Goal: Task Accomplishment & Management: Use online tool/utility

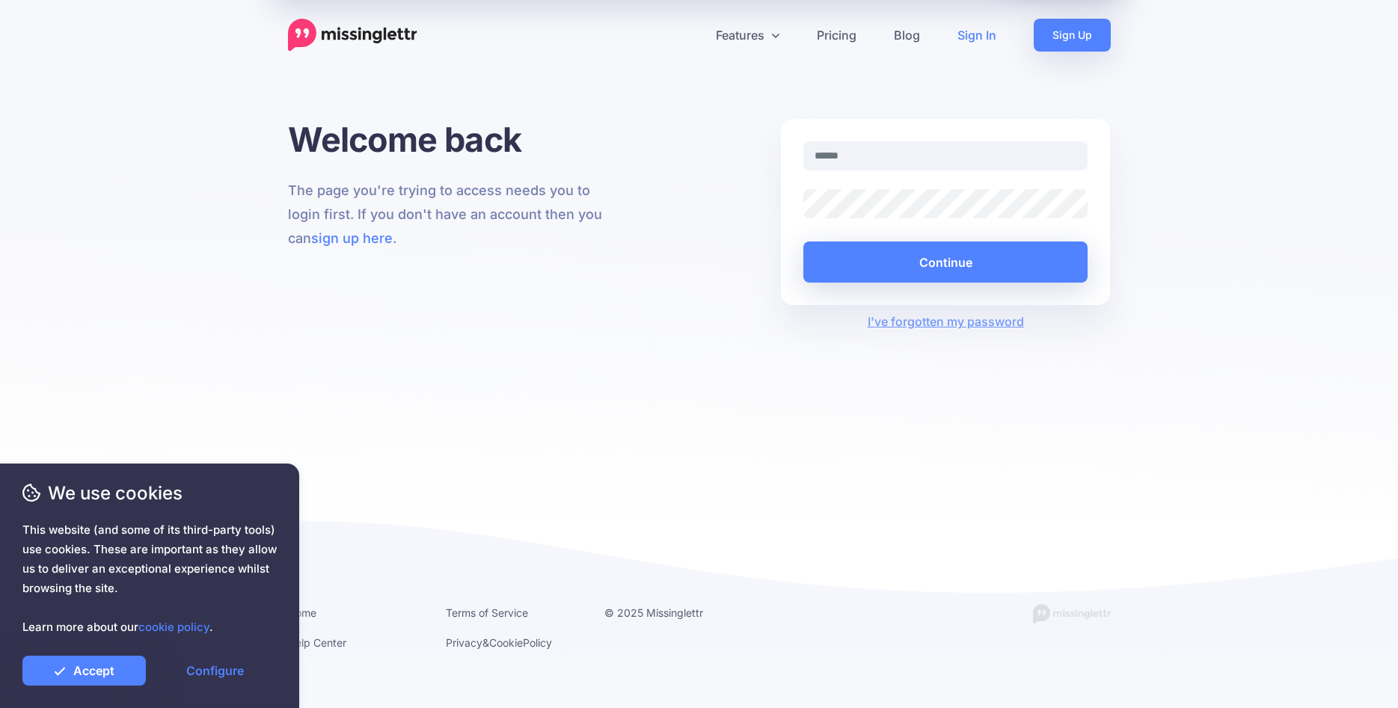
click at [829, 158] on input "text" at bounding box center [945, 155] width 285 height 29
type input "**********"
click at [956, 271] on button "Continue" at bounding box center [945, 262] width 285 height 41
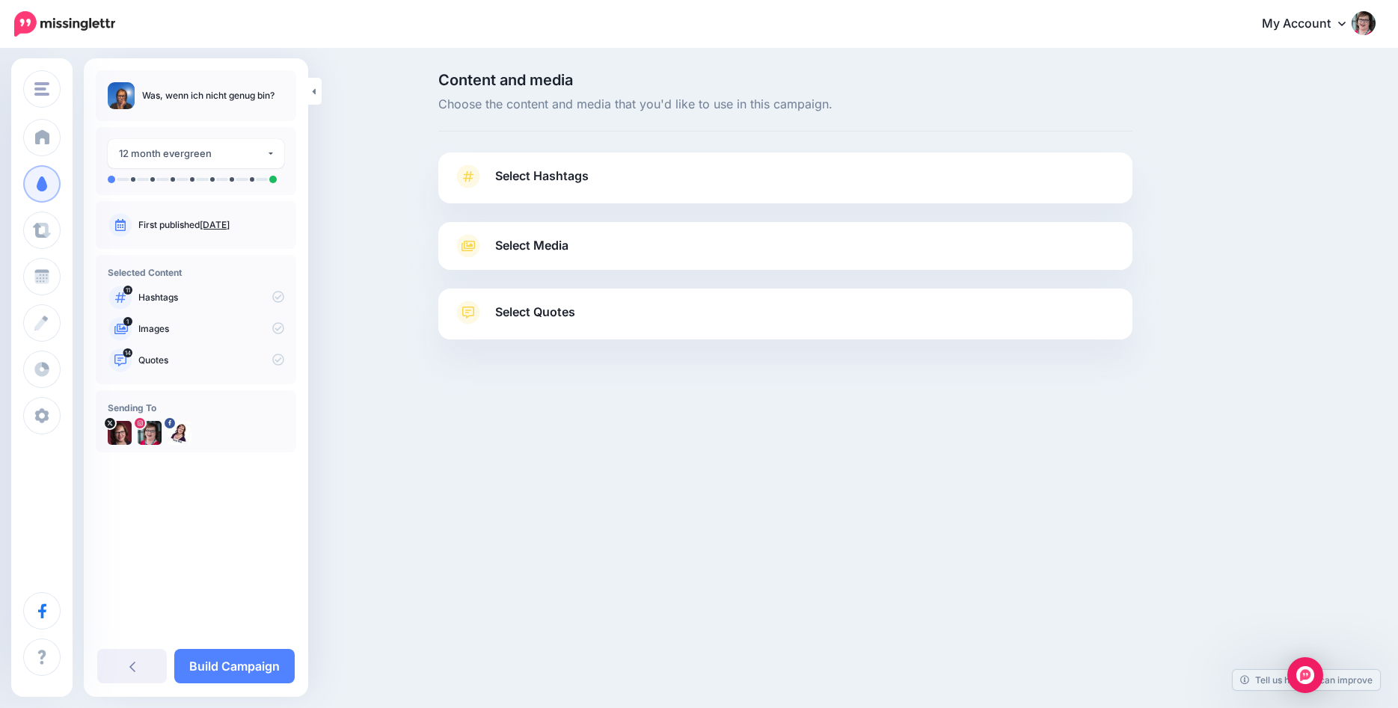
click at [505, 178] on span "Select Hashtags" at bounding box center [541, 176] width 93 height 20
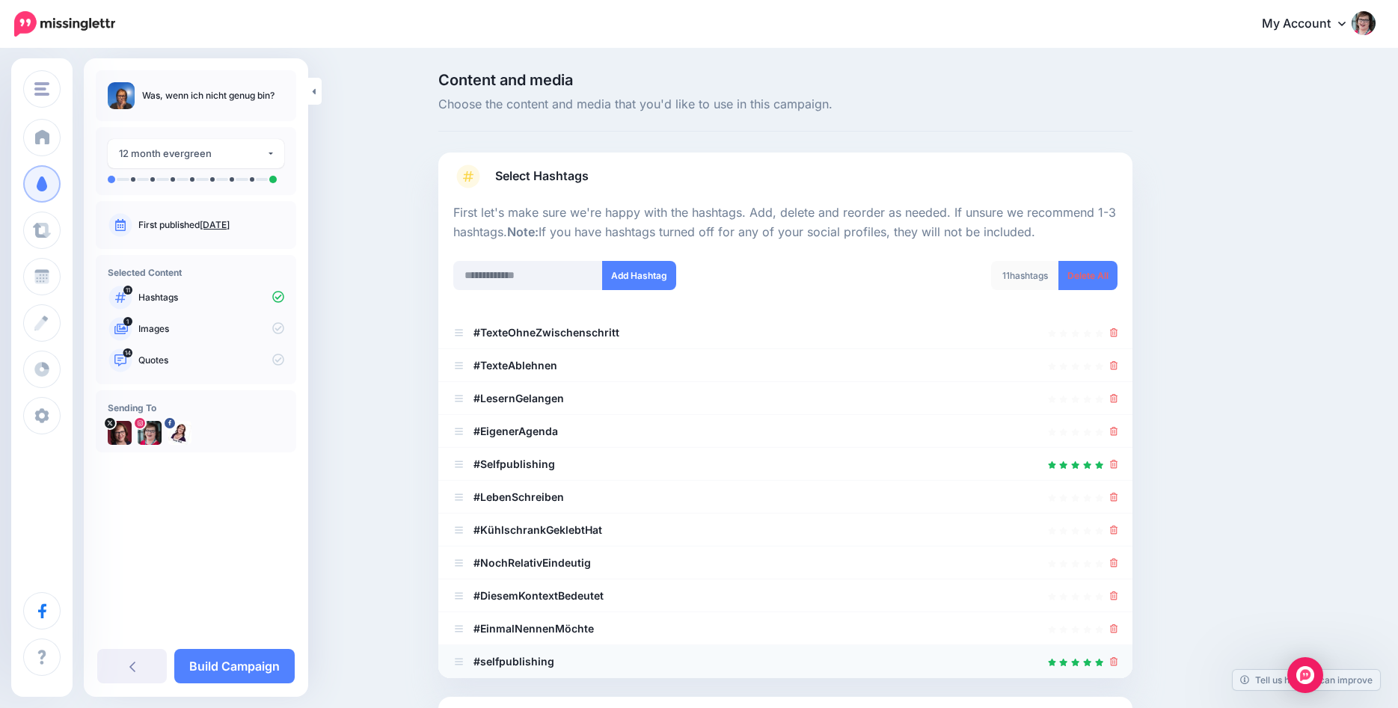
click at [1119, 666] on li "#selfpublishing" at bounding box center [785, 661] width 694 height 33
click at [1113, 665] on icon at bounding box center [1114, 661] width 8 height 9
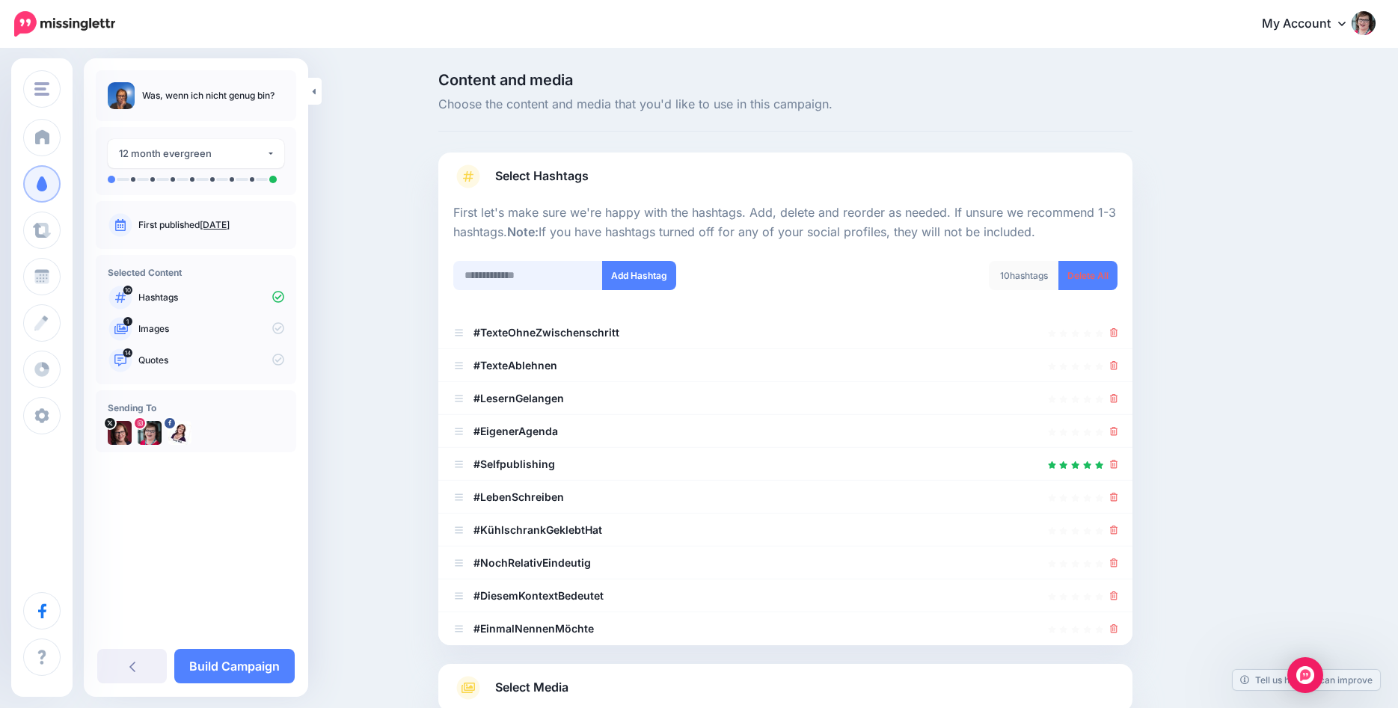
click at [525, 268] on input "text" at bounding box center [528, 275] width 150 height 29
type input "**********"
click at [645, 277] on button "Add Hashtag" at bounding box center [639, 275] width 74 height 29
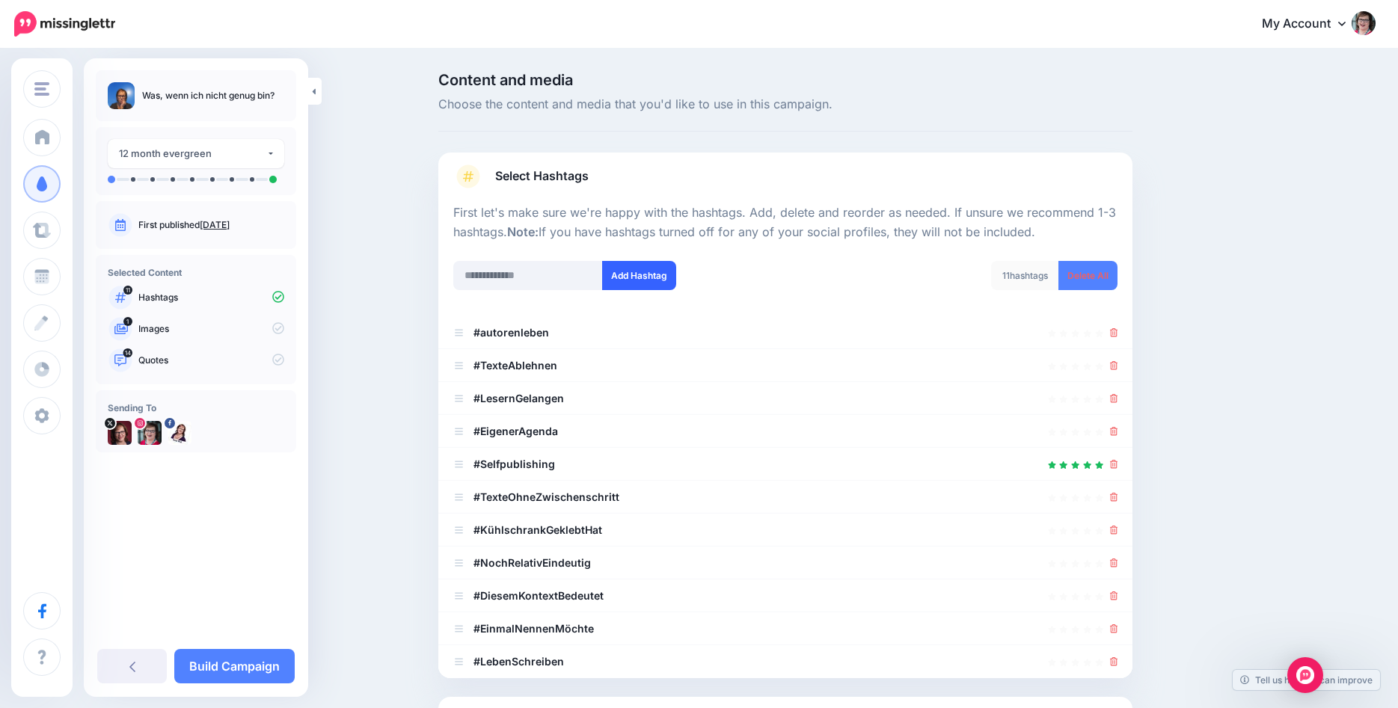
scroll to position [203, 0]
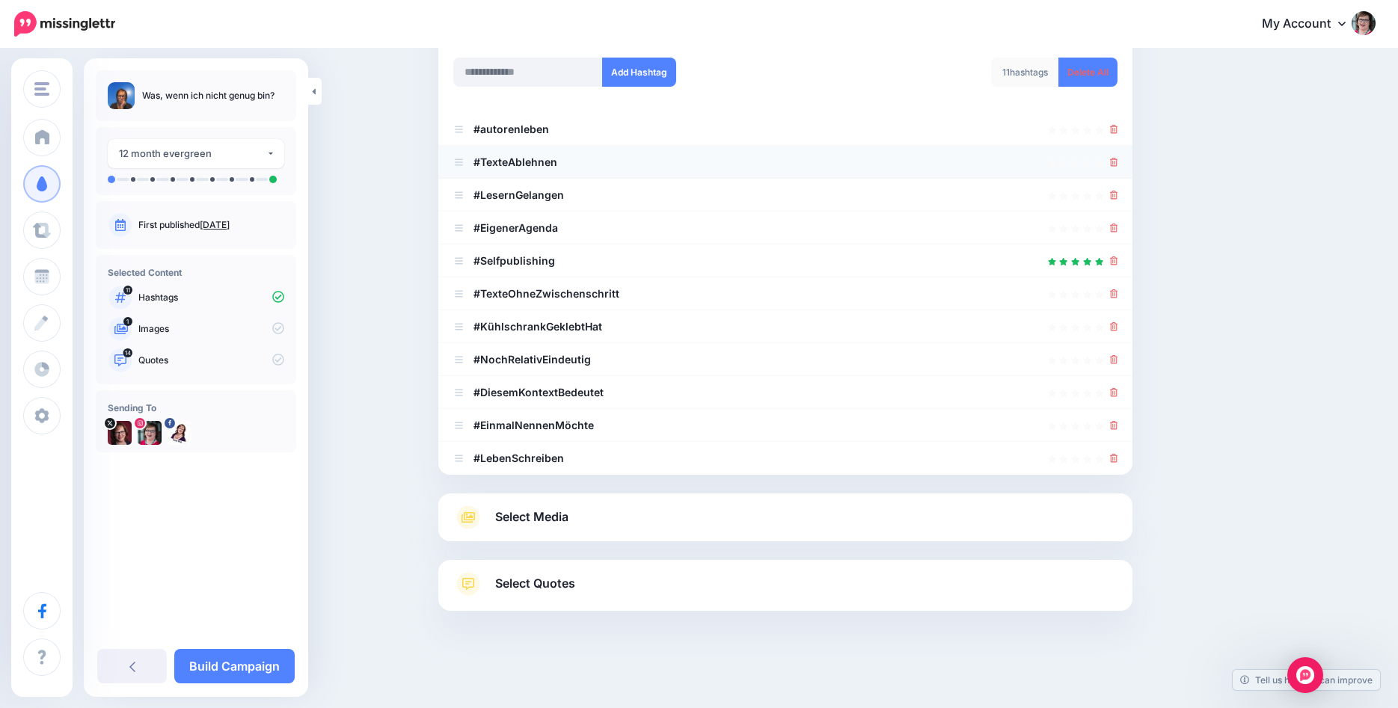
click at [1114, 159] on icon at bounding box center [1114, 162] width 8 height 9
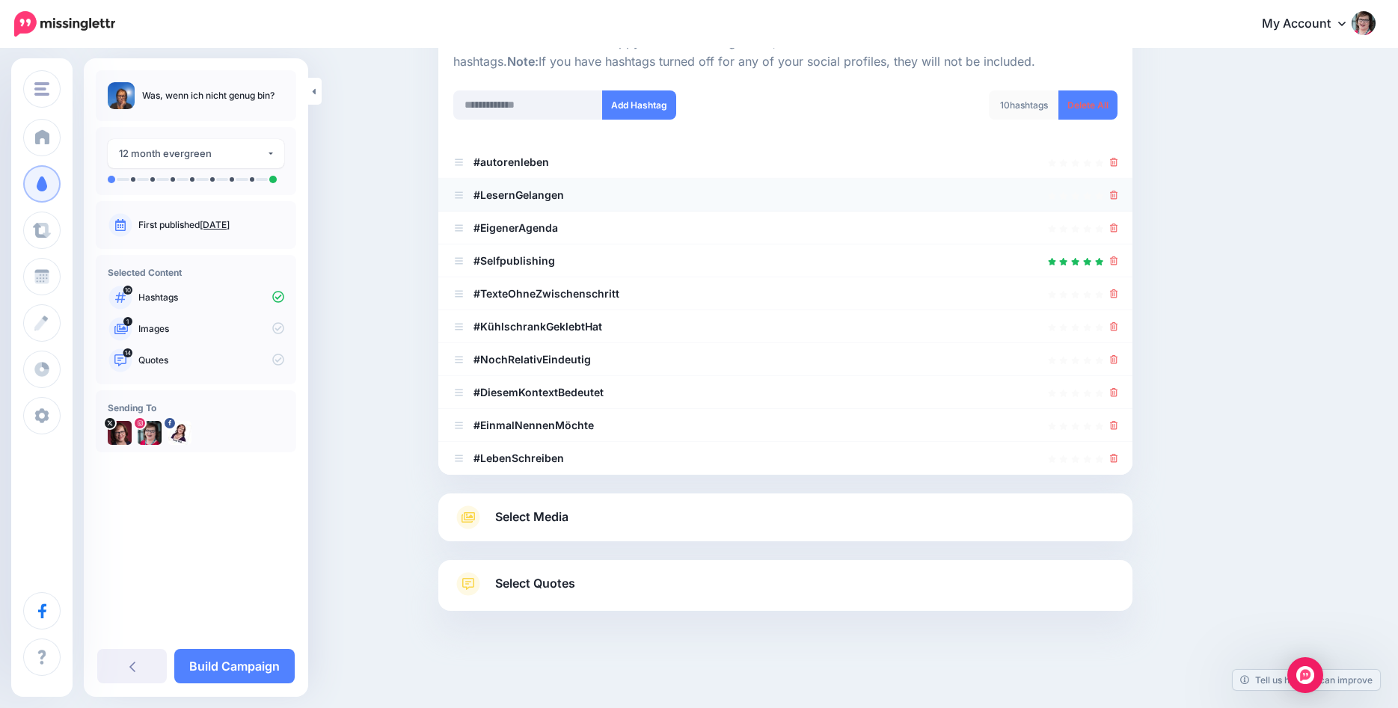
click at [1114, 191] on icon at bounding box center [1114, 195] width 8 height 9
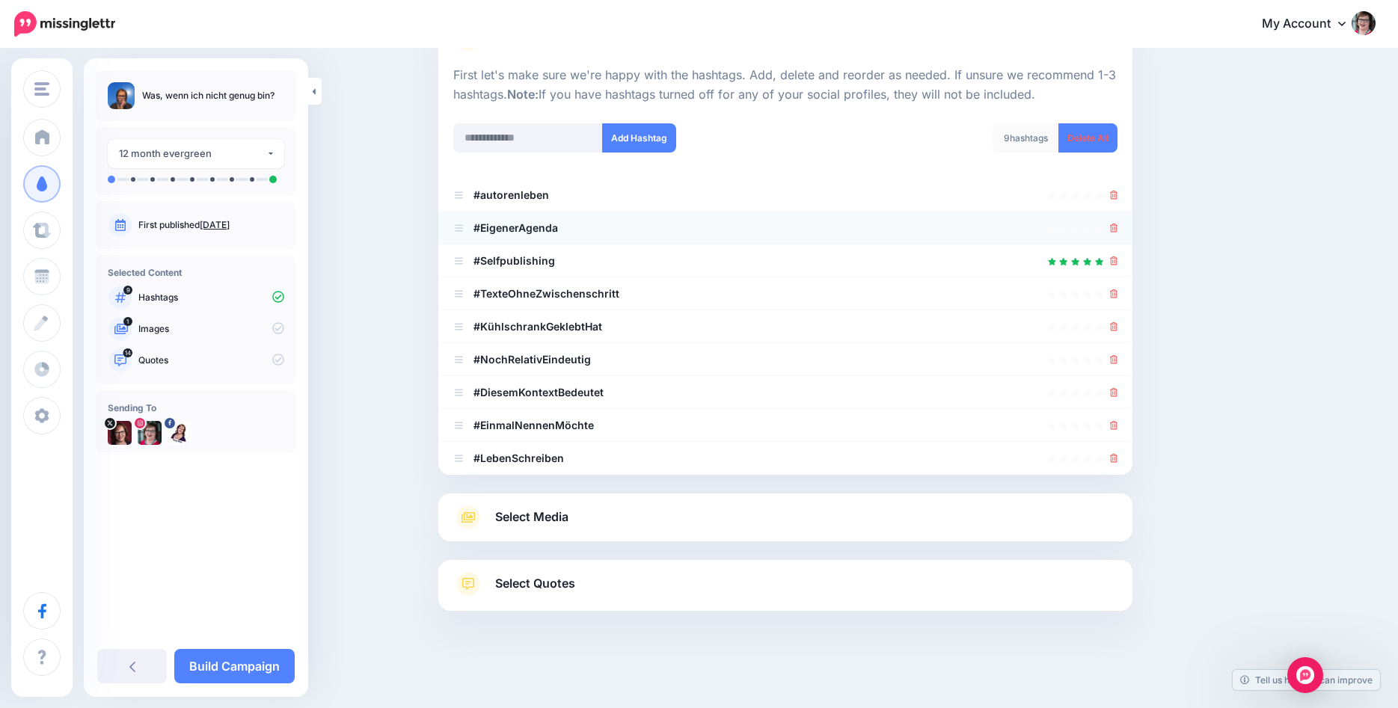
click at [1112, 226] on icon at bounding box center [1114, 228] width 8 height 9
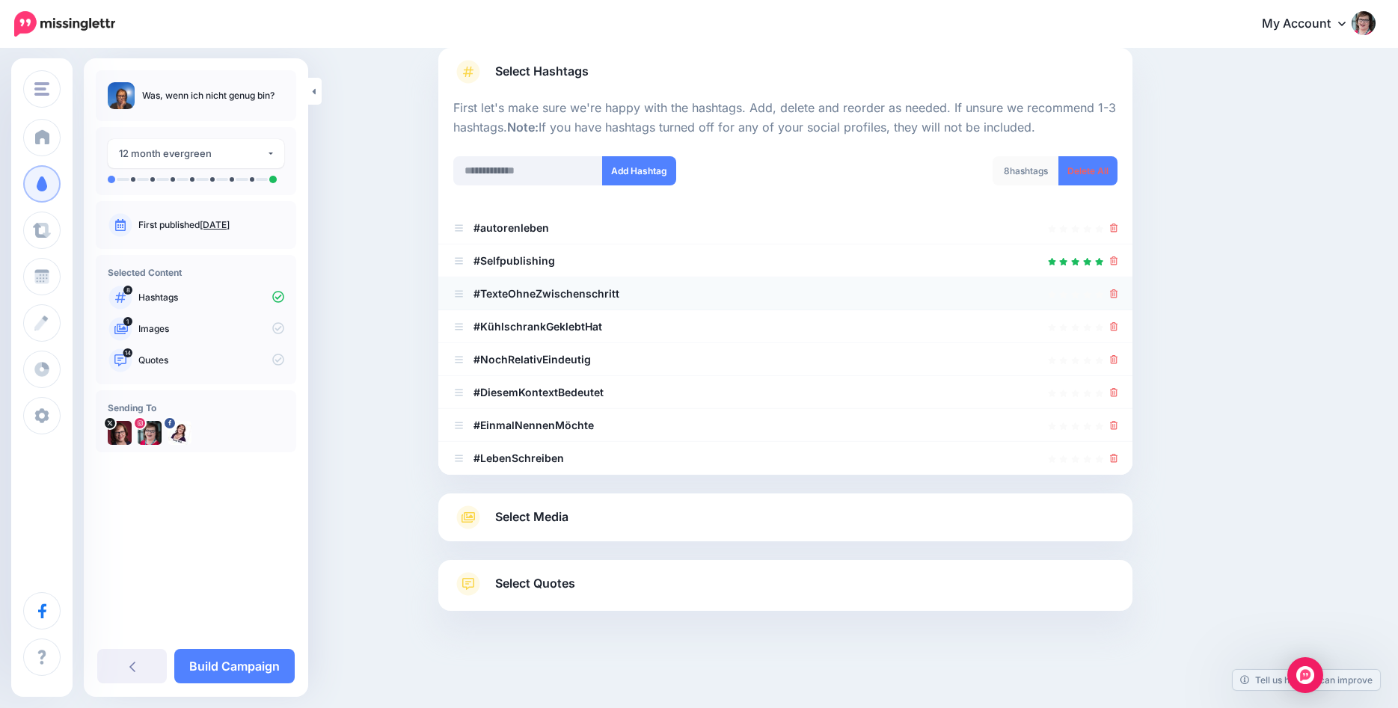
click at [1113, 292] on icon at bounding box center [1114, 293] width 8 height 9
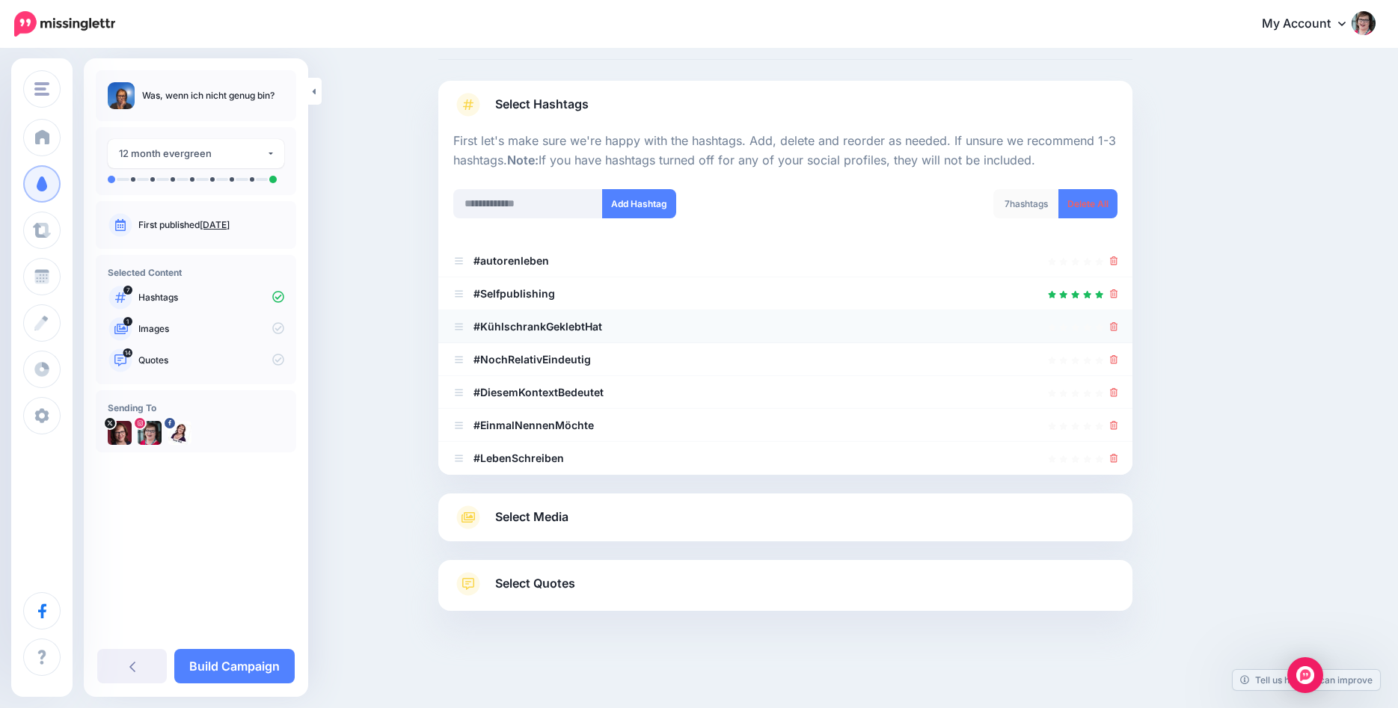
click at [1113, 330] on icon at bounding box center [1114, 326] width 8 height 9
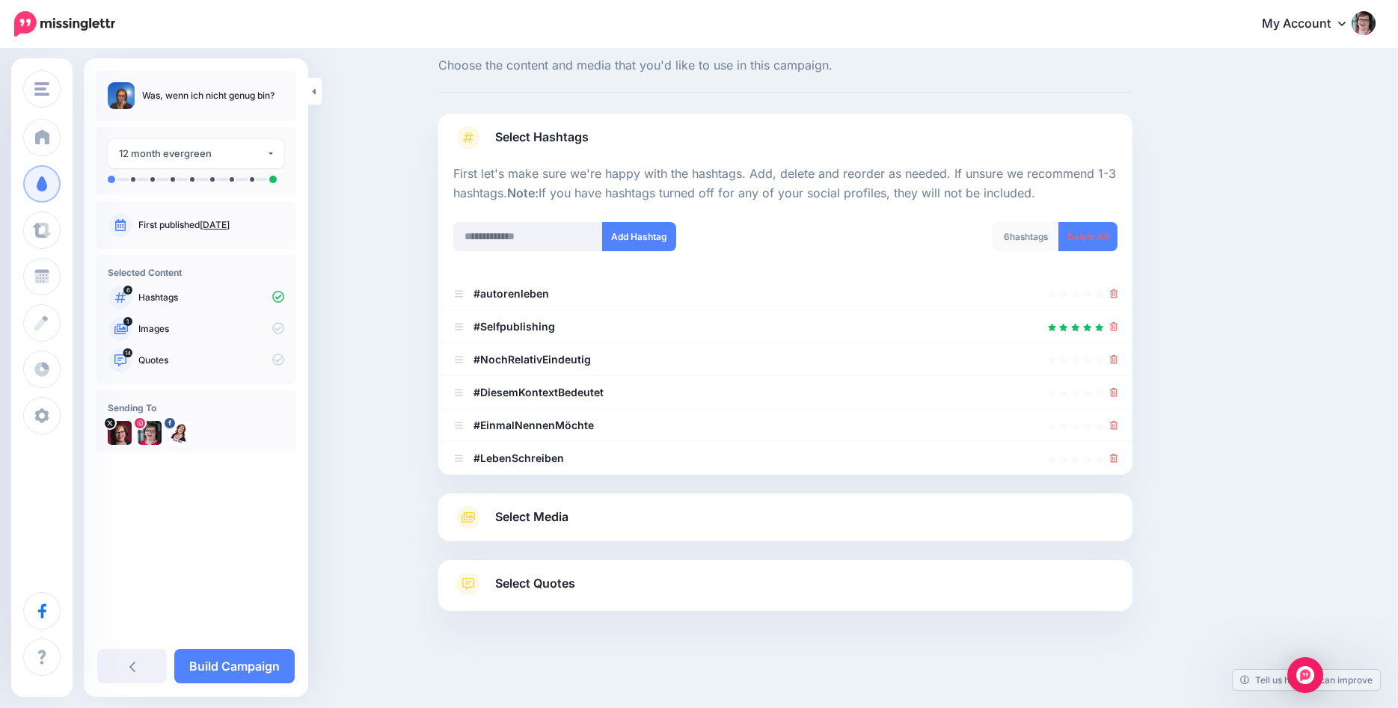
scroll to position [39, 0]
click at [1113, 357] on icon at bounding box center [1114, 359] width 8 height 9
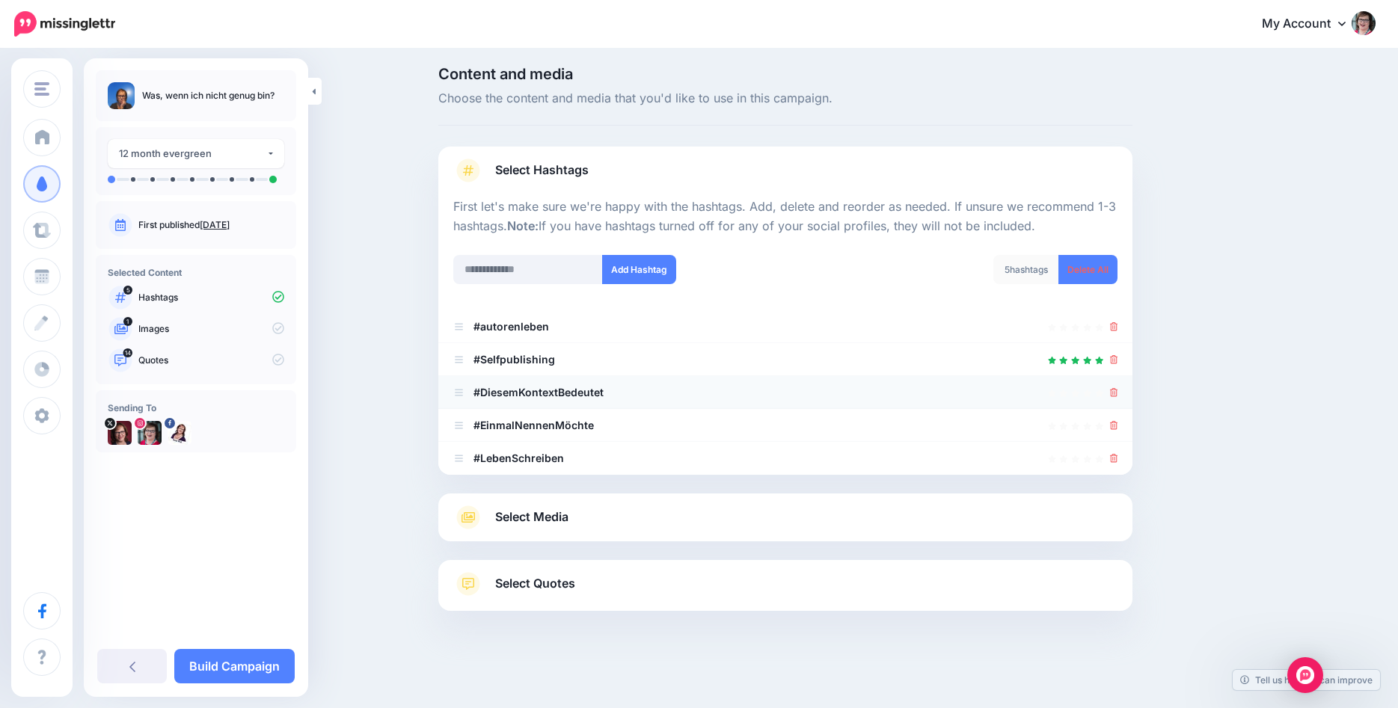
click at [1115, 392] on icon at bounding box center [1114, 392] width 8 height 9
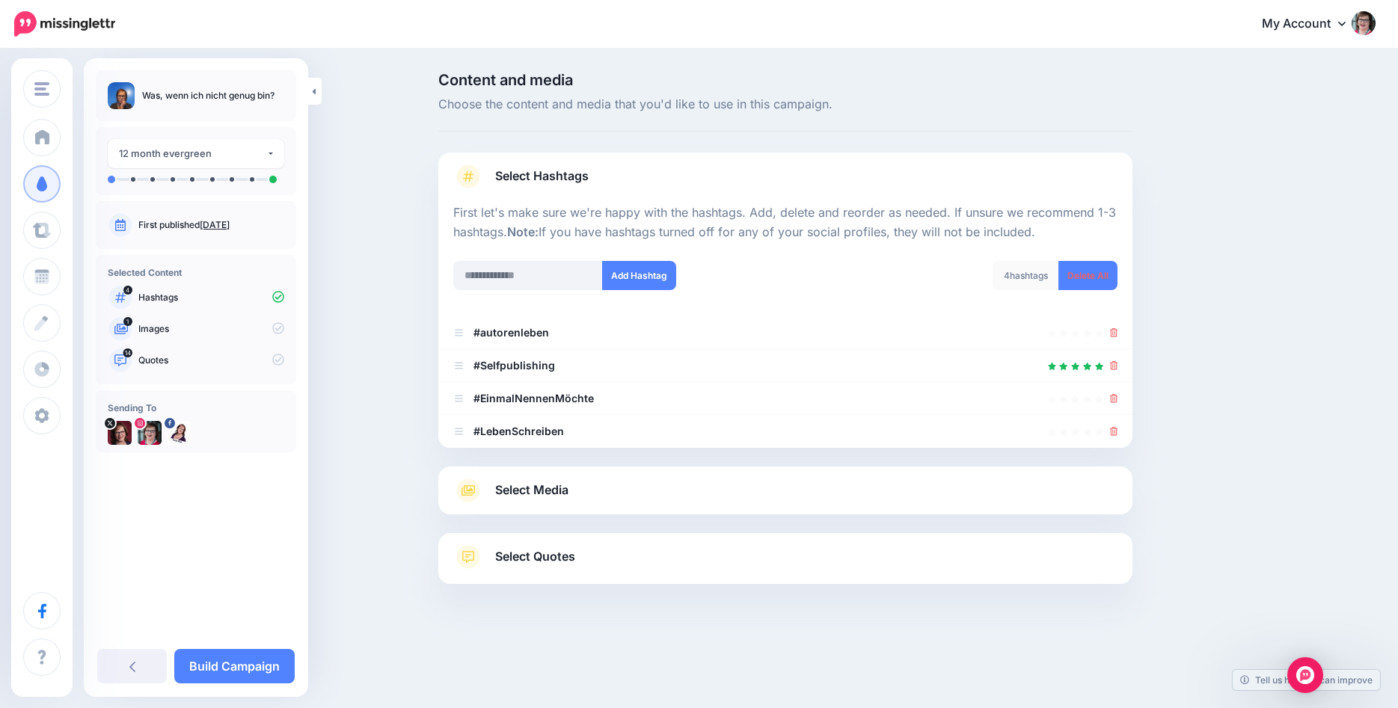
scroll to position [0, 0]
click at [1114, 401] on icon at bounding box center [1114, 398] width 8 height 9
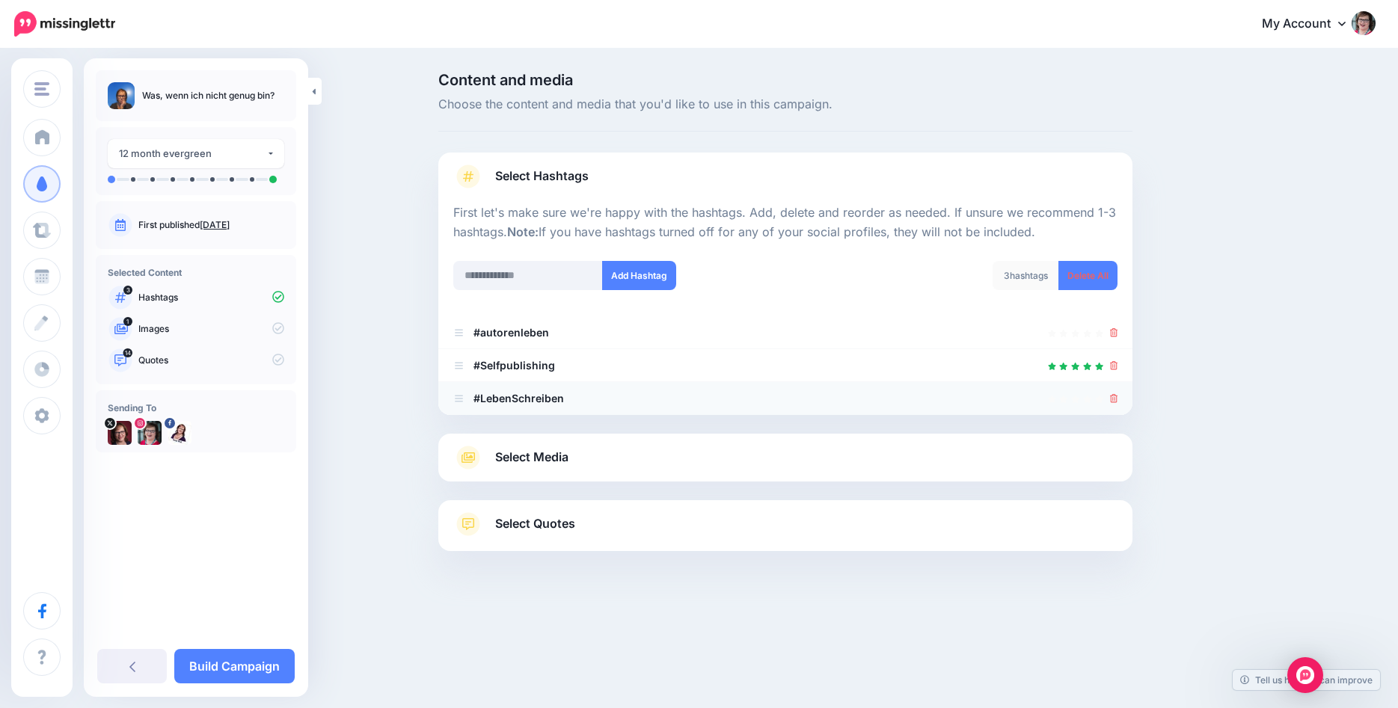
click at [1114, 402] on icon at bounding box center [1114, 398] width 8 height 9
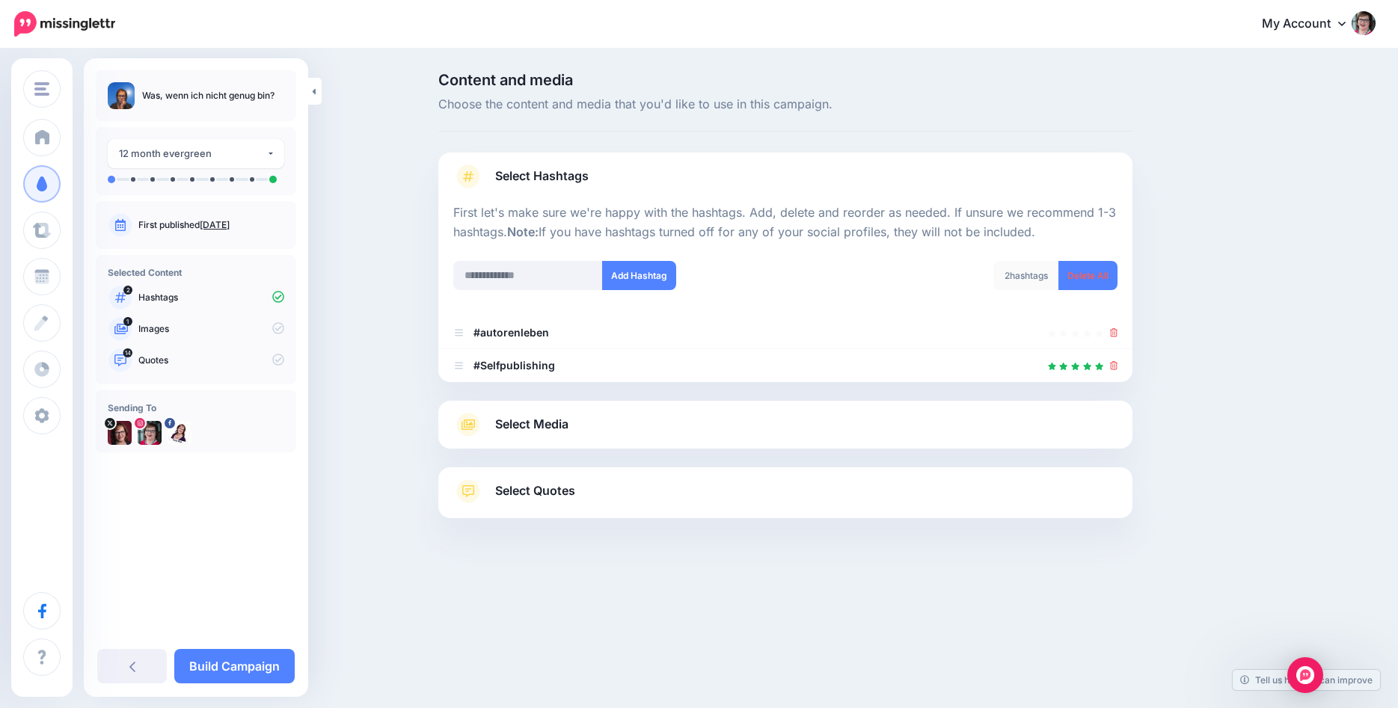
click at [458, 424] on icon at bounding box center [468, 425] width 27 height 24
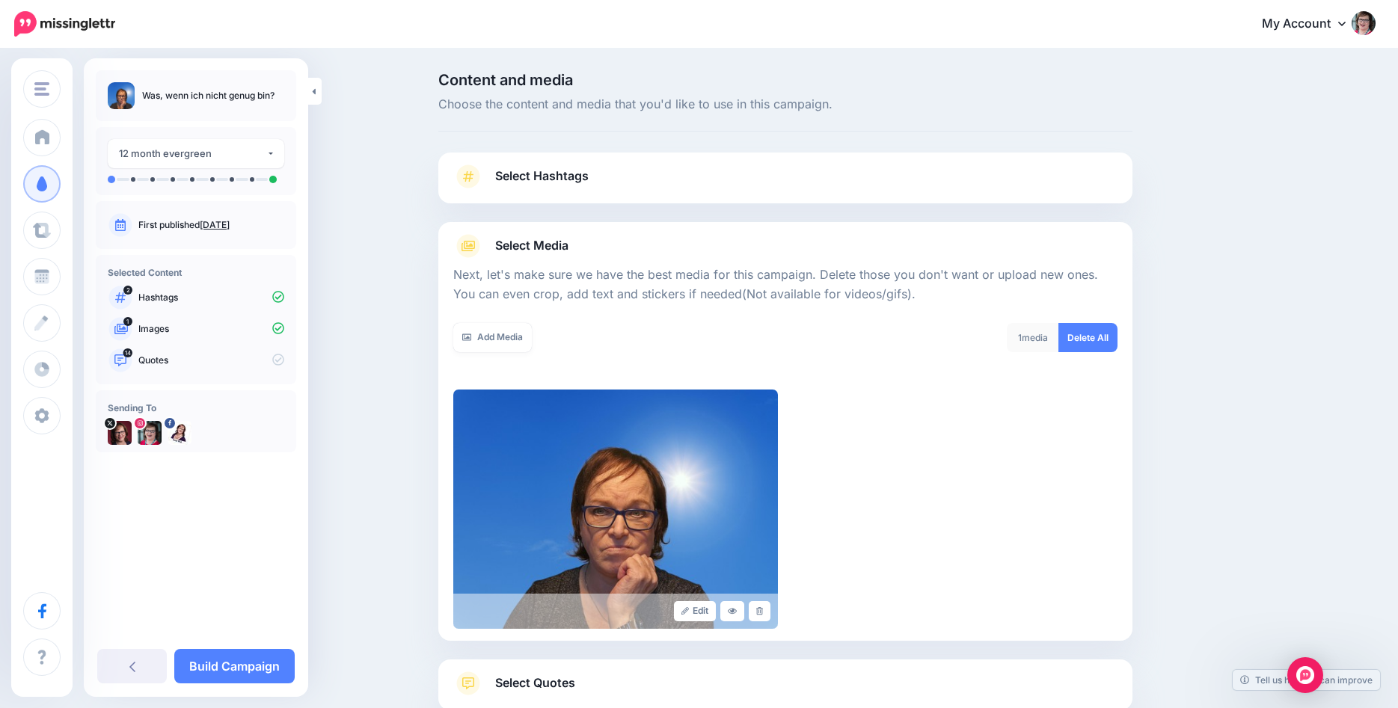
scroll to position [99, 0]
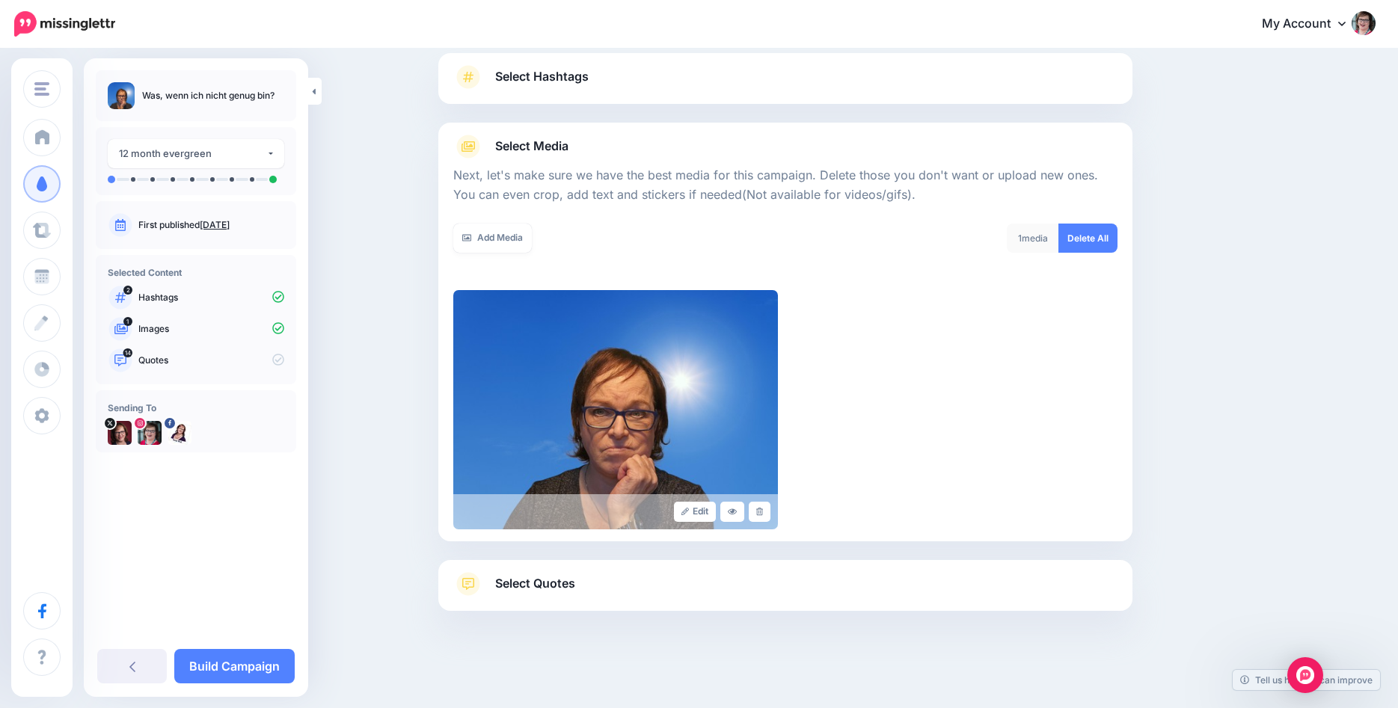
click at [553, 581] on span "Select Quotes" at bounding box center [535, 584] width 80 height 20
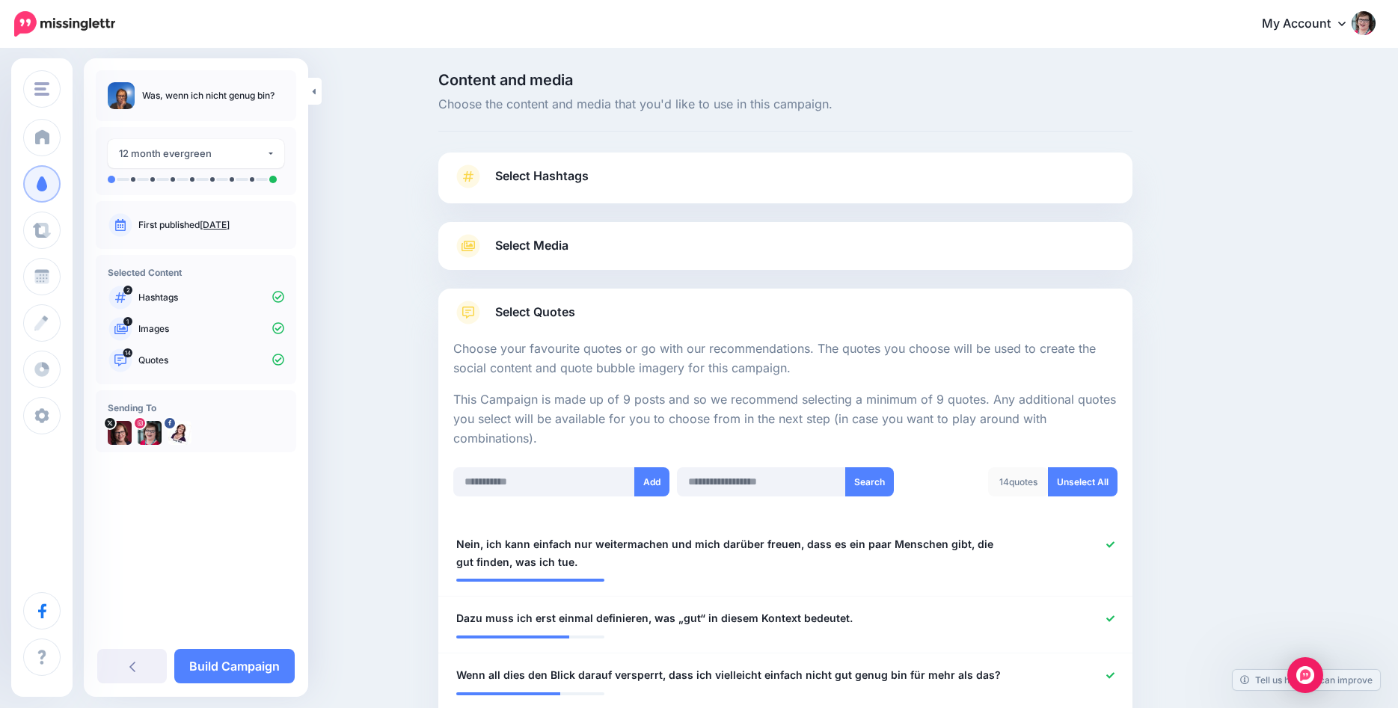
scroll to position [153, 0]
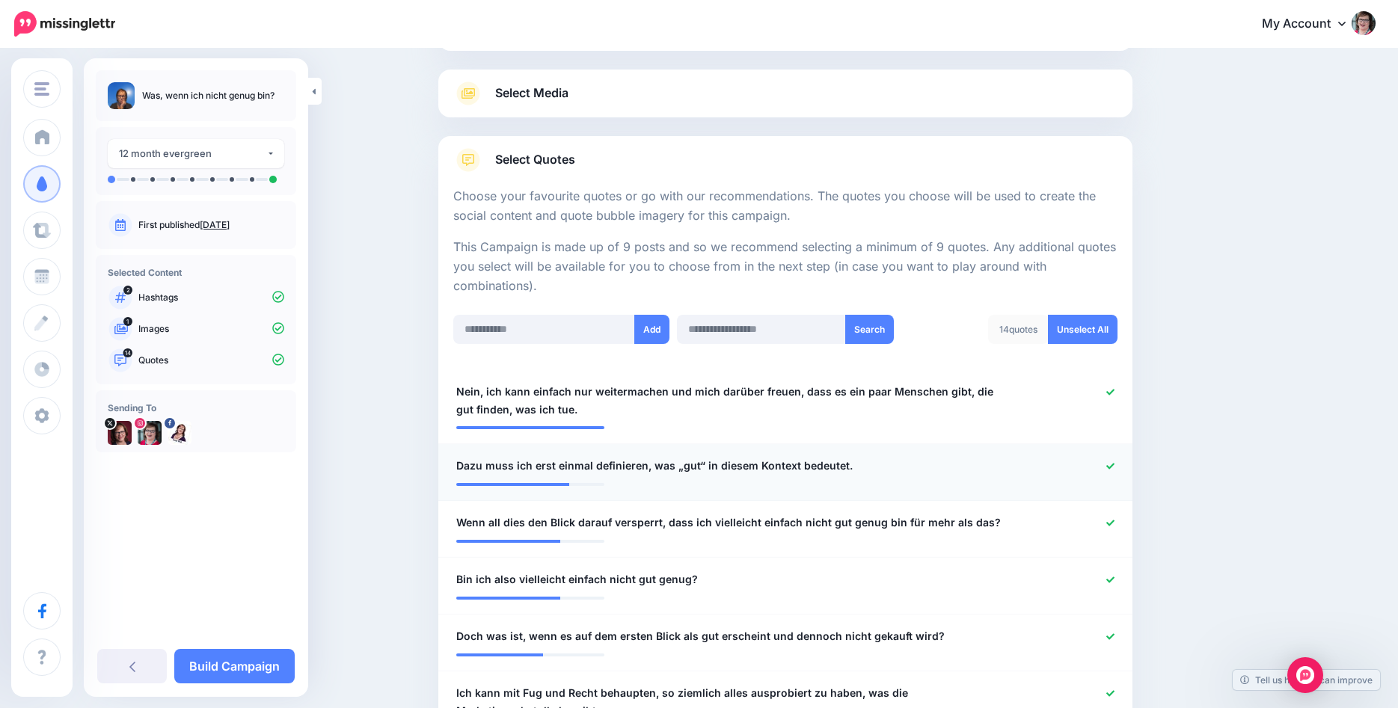
click at [1109, 467] on icon at bounding box center [1110, 466] width 8 height 6
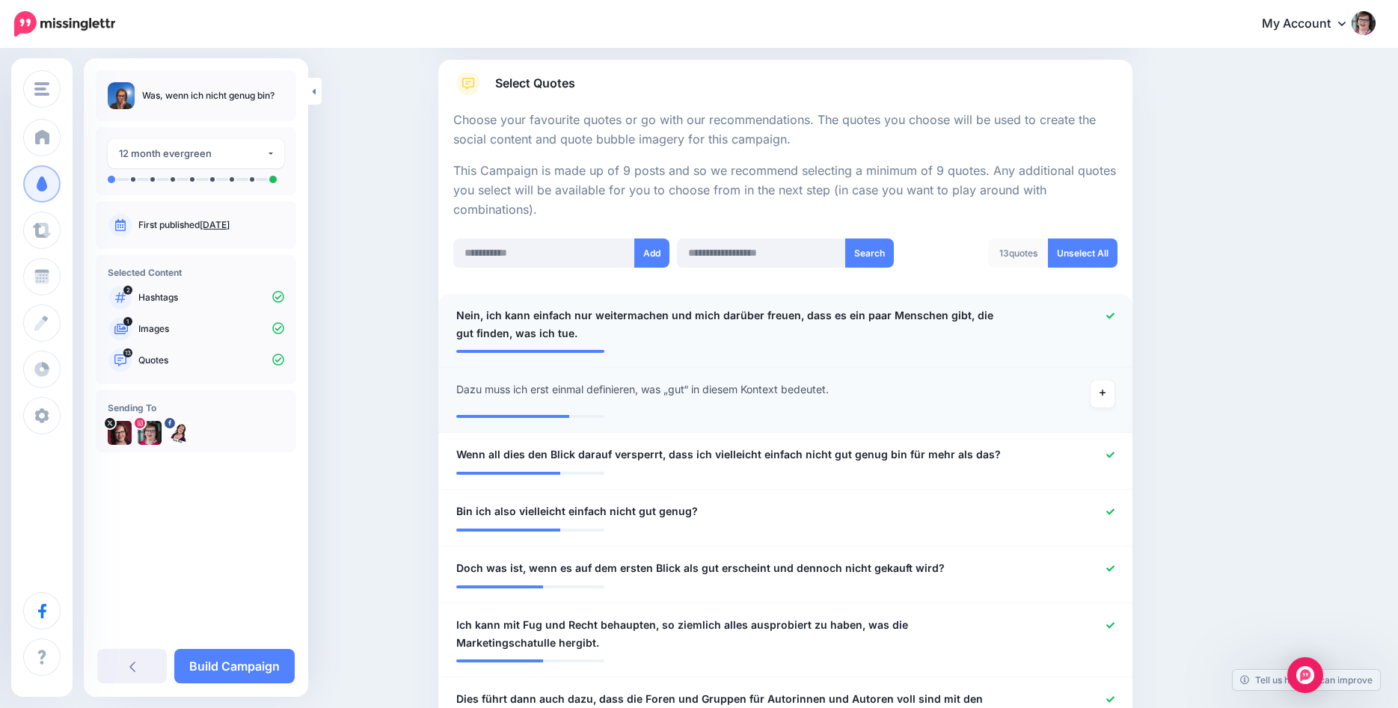
scroll to position [305, 0]
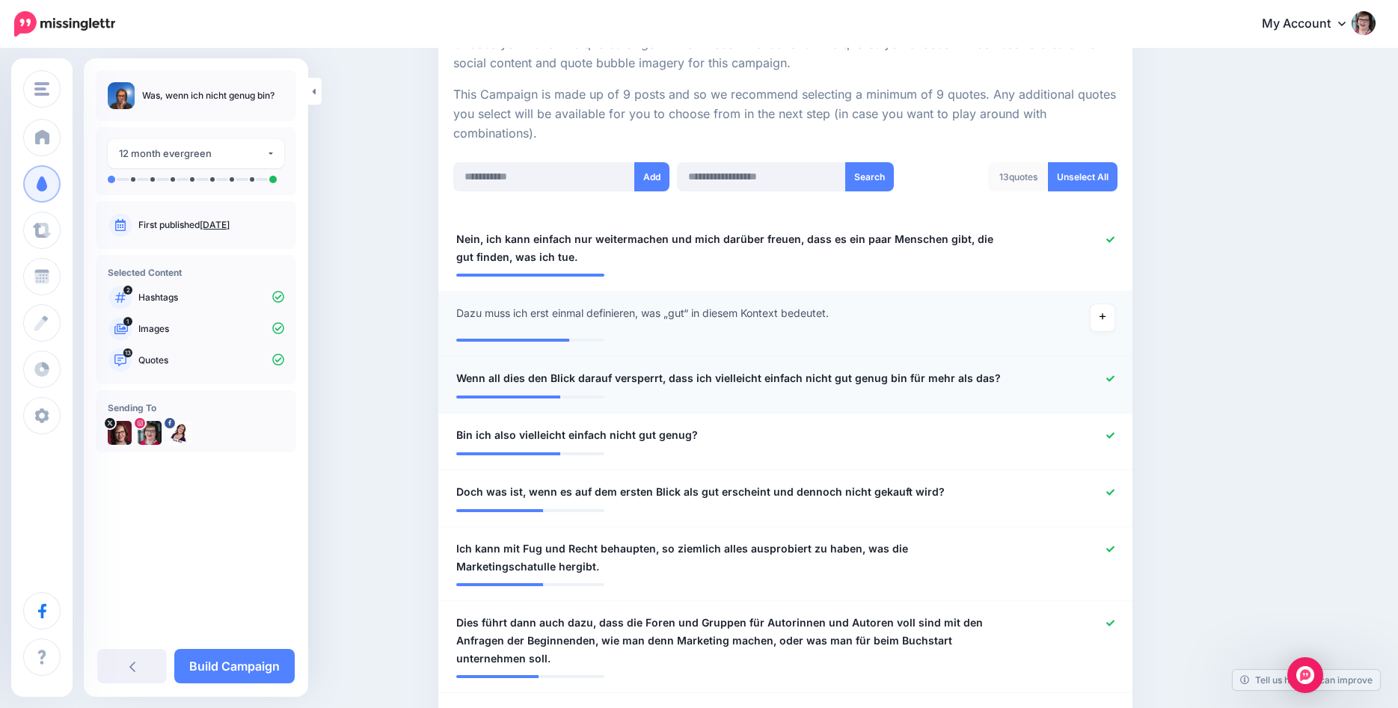
click at [1109, 378] on icon at bounding box center [1110, 379] width 8 height 8
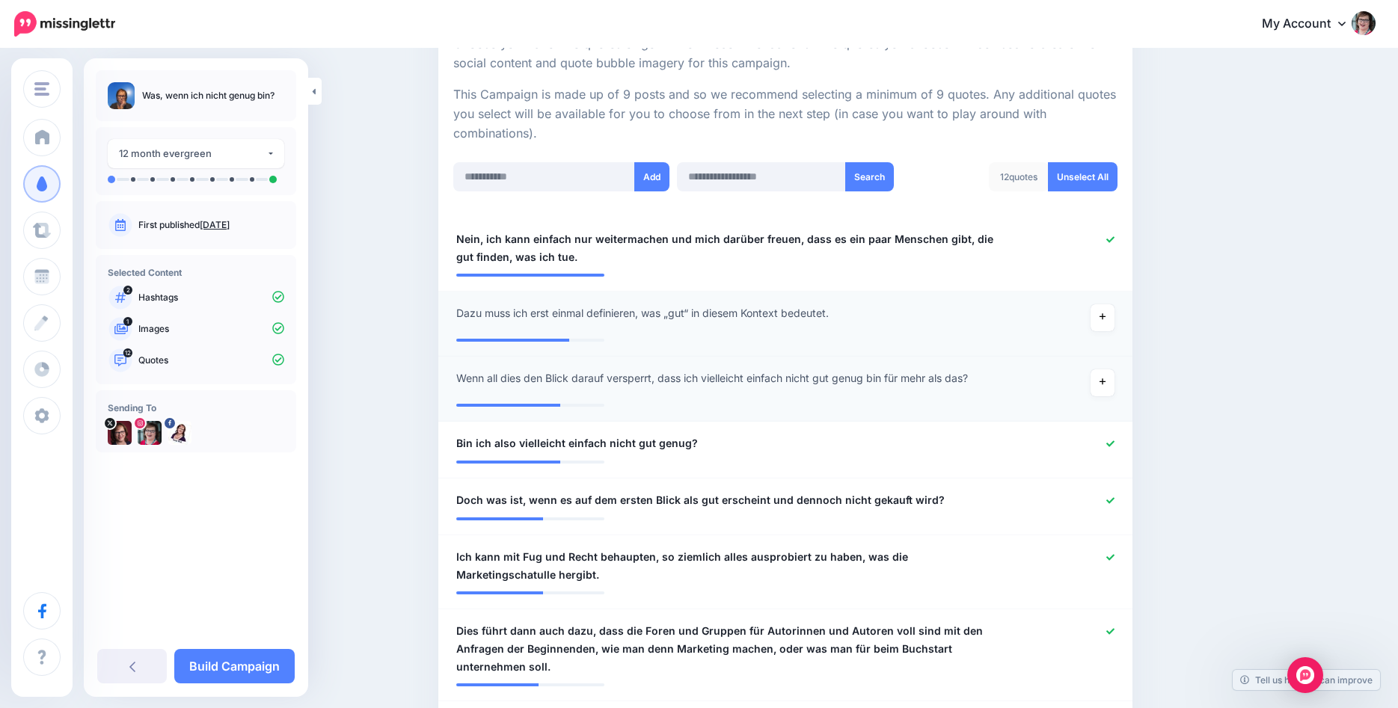
scroll to position [381, 0]
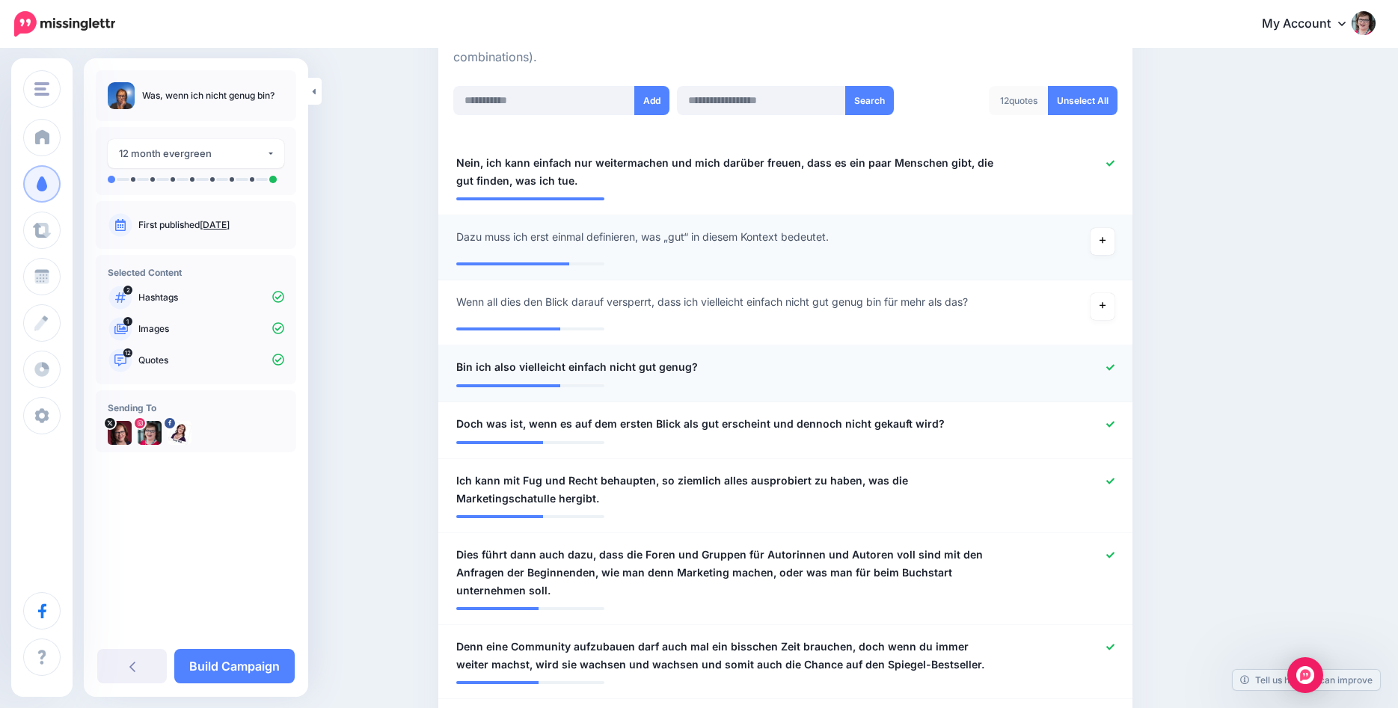
click at [1110, 371] on icon at bounding box center [1110, 367] width 8 height 8
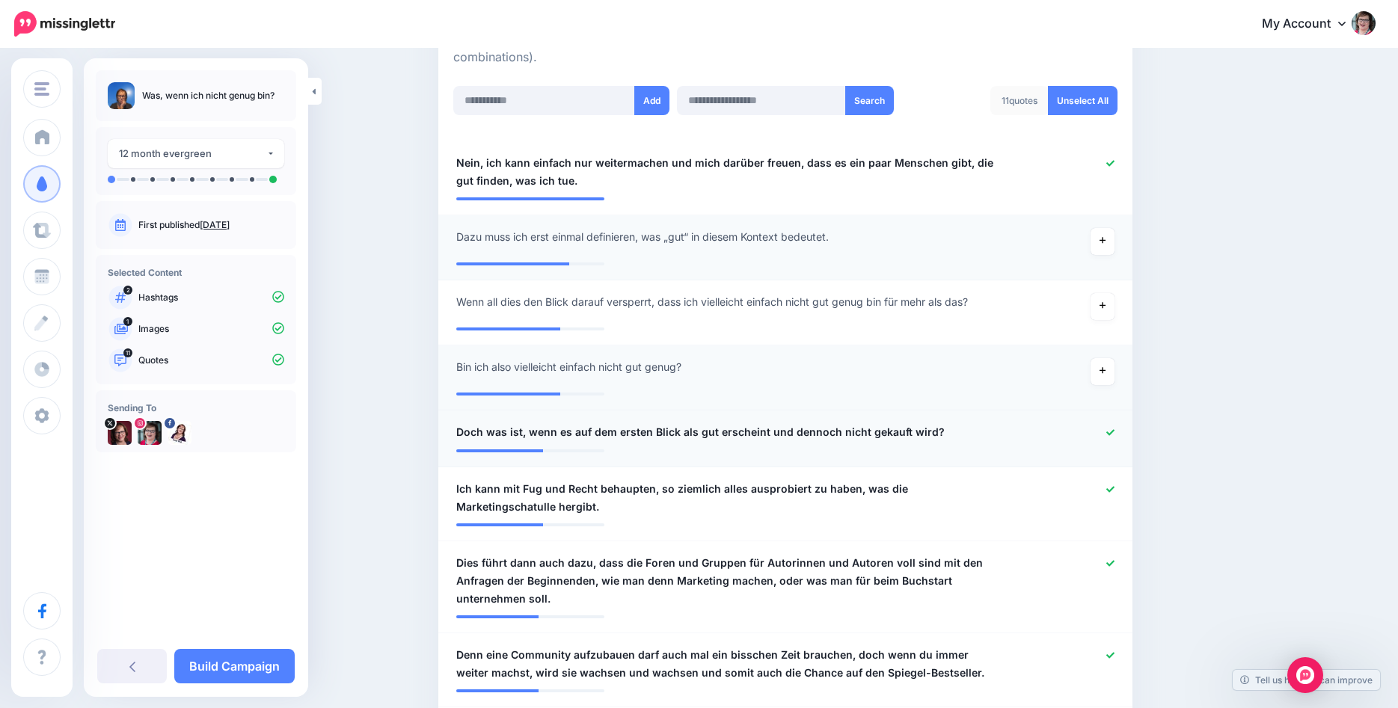
click at [1111, 432] on icon at bounding box center [1110, 433] width 8 height 8
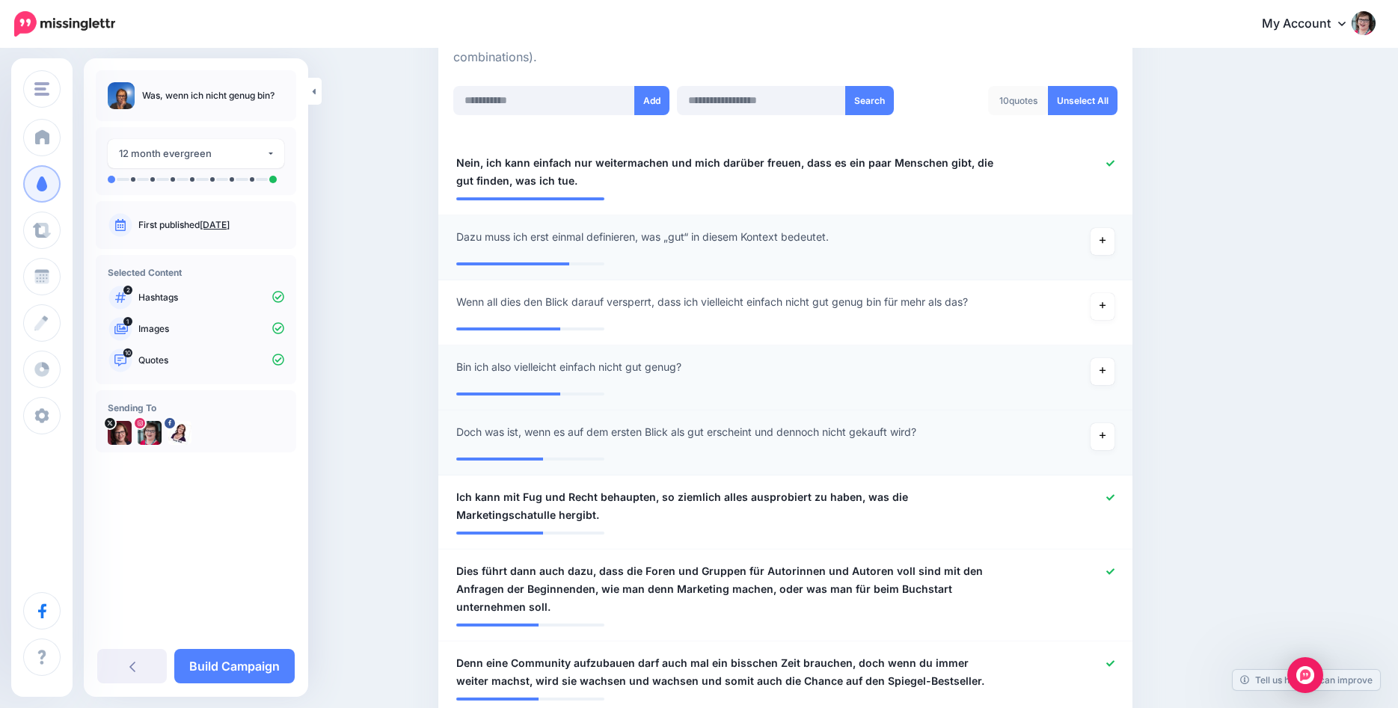
scroll to position [534, 0]
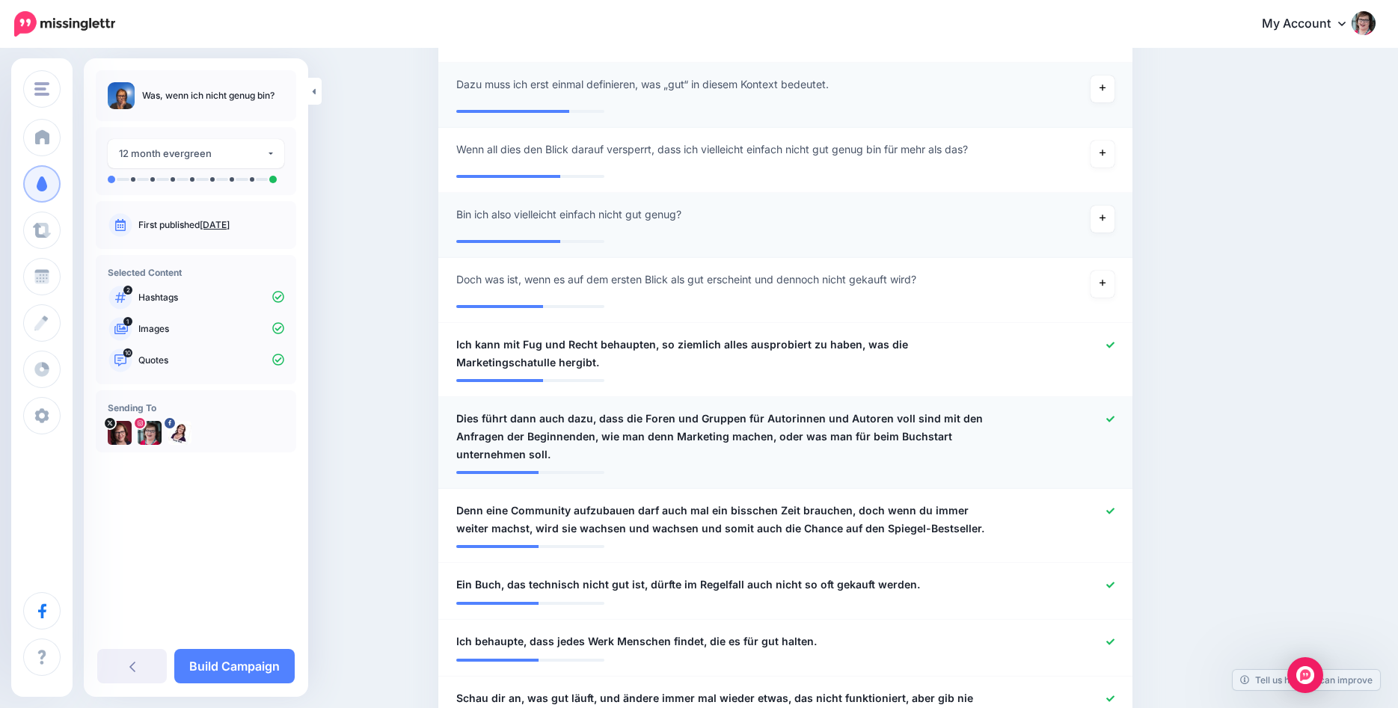
click at [1112, 418] on icon at bounding box center [1110, 419] width 8 height 6
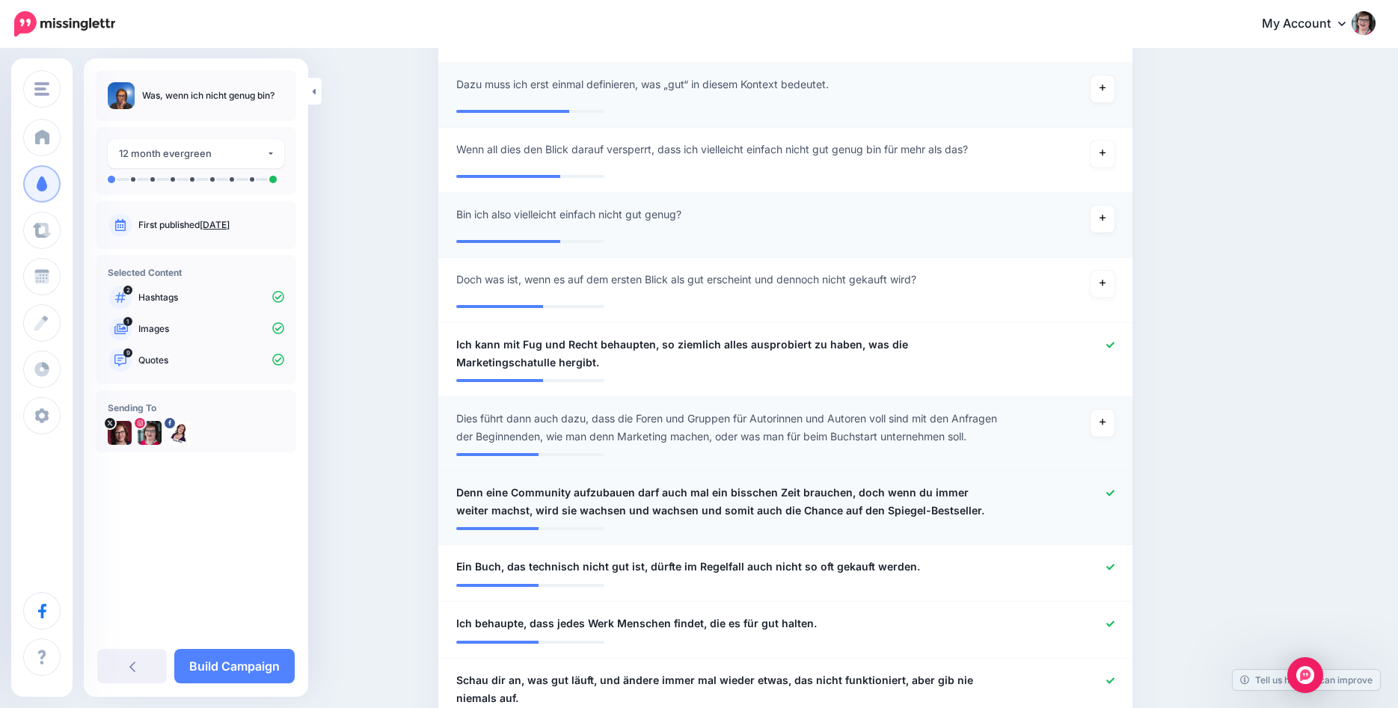
click at [1113, 496] on icon at bounding box center [1110, 493] width 8 height 6
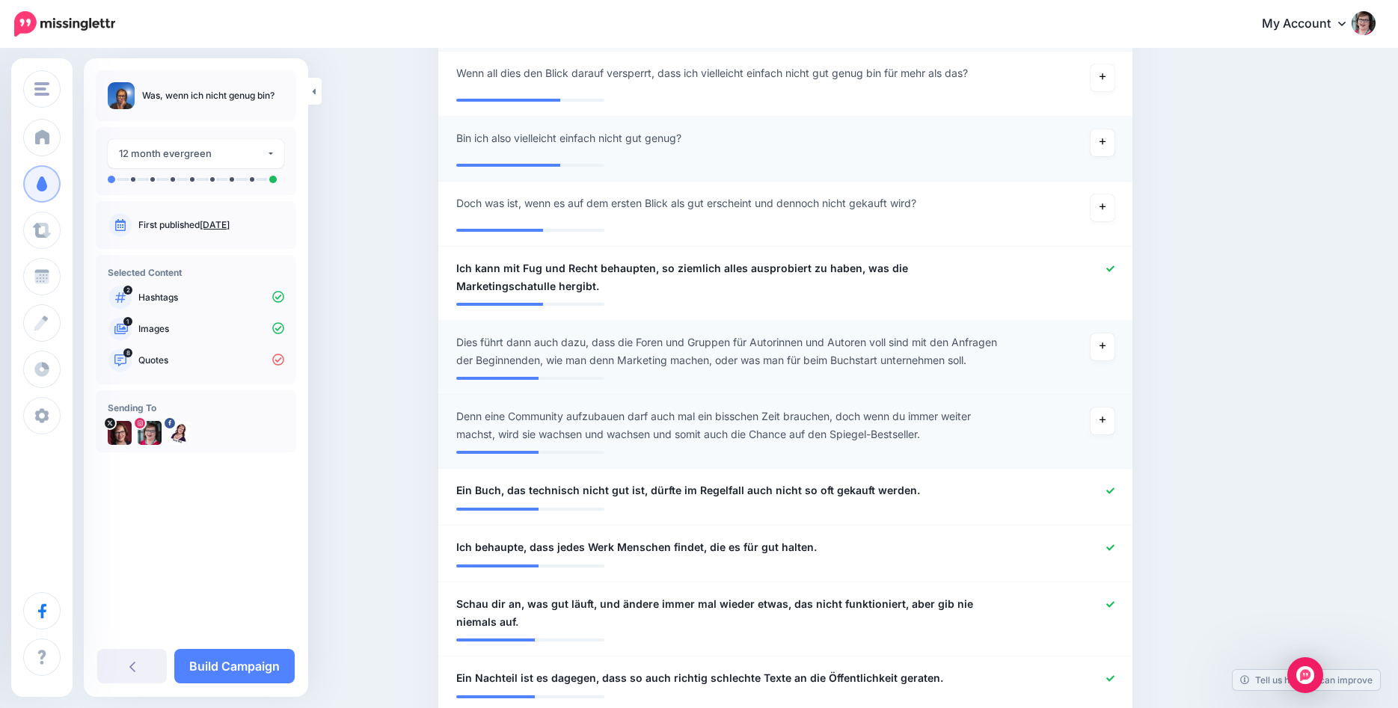
scroll to position [687, 0]
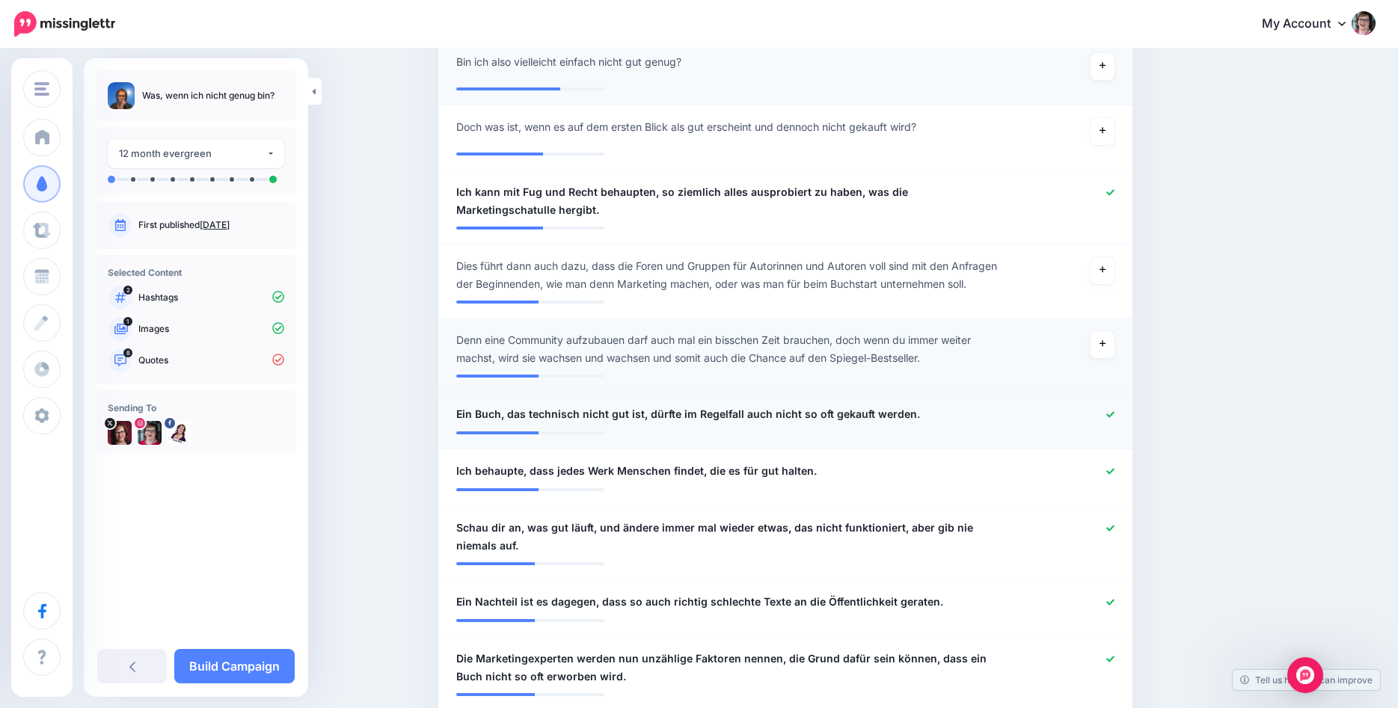
click at [1111, 419] on icon at bounding box center [1110, 415] width 8 height 8
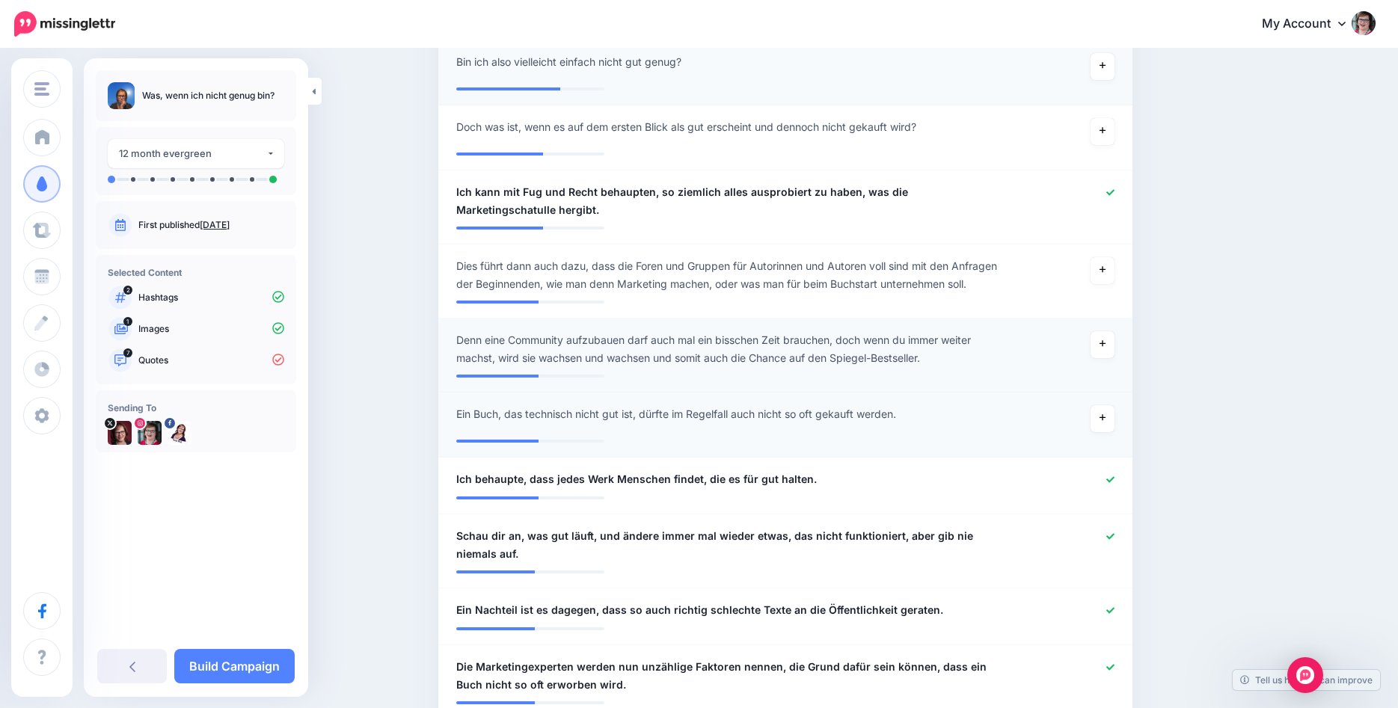
scroll to position [839, 0]
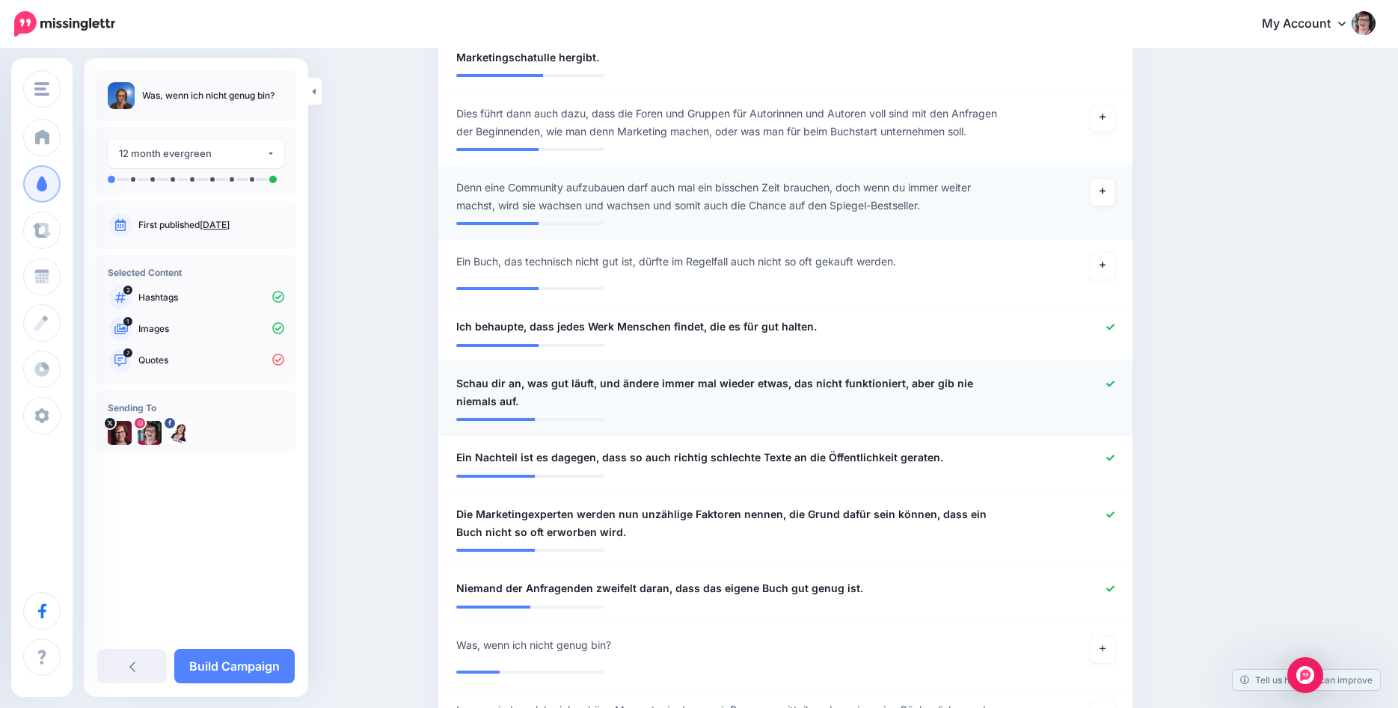
click at [1113, 388] on icon at bounding box center [1110, 384] width 8 height 8
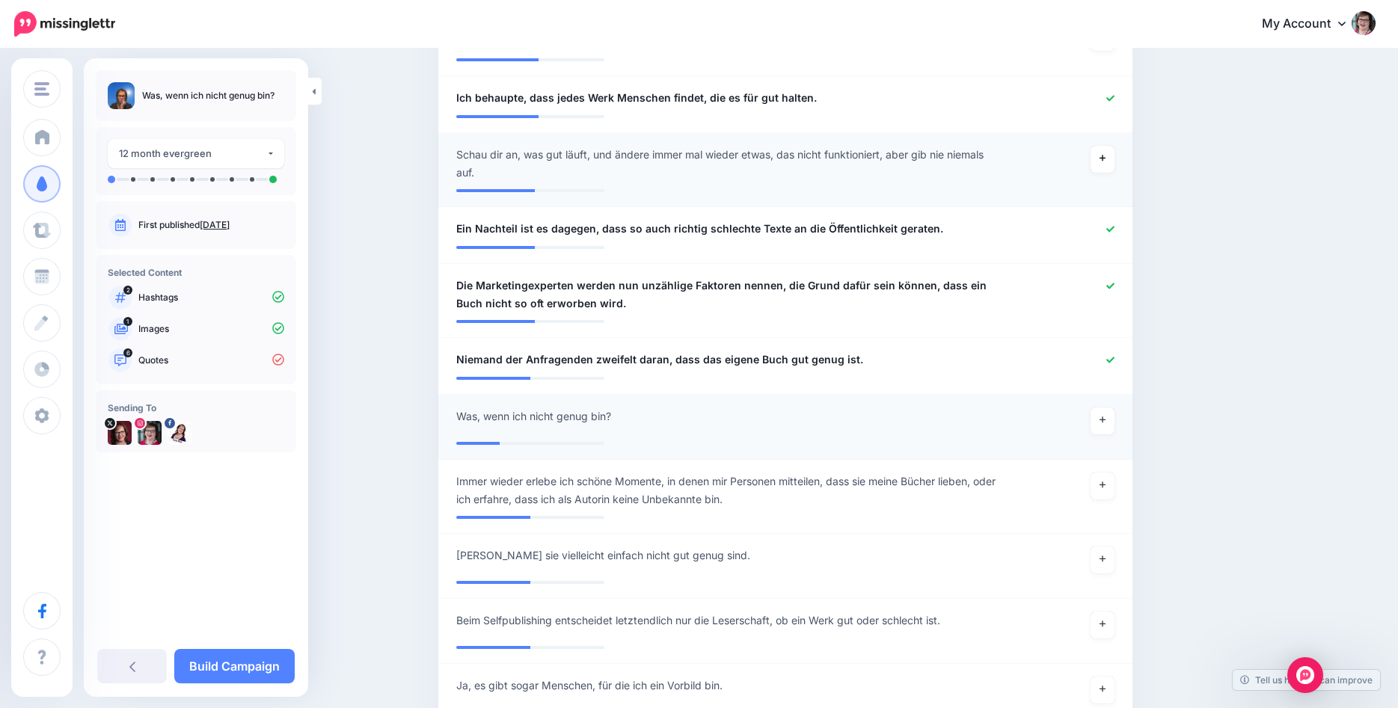
scroll to position [1144, 0]
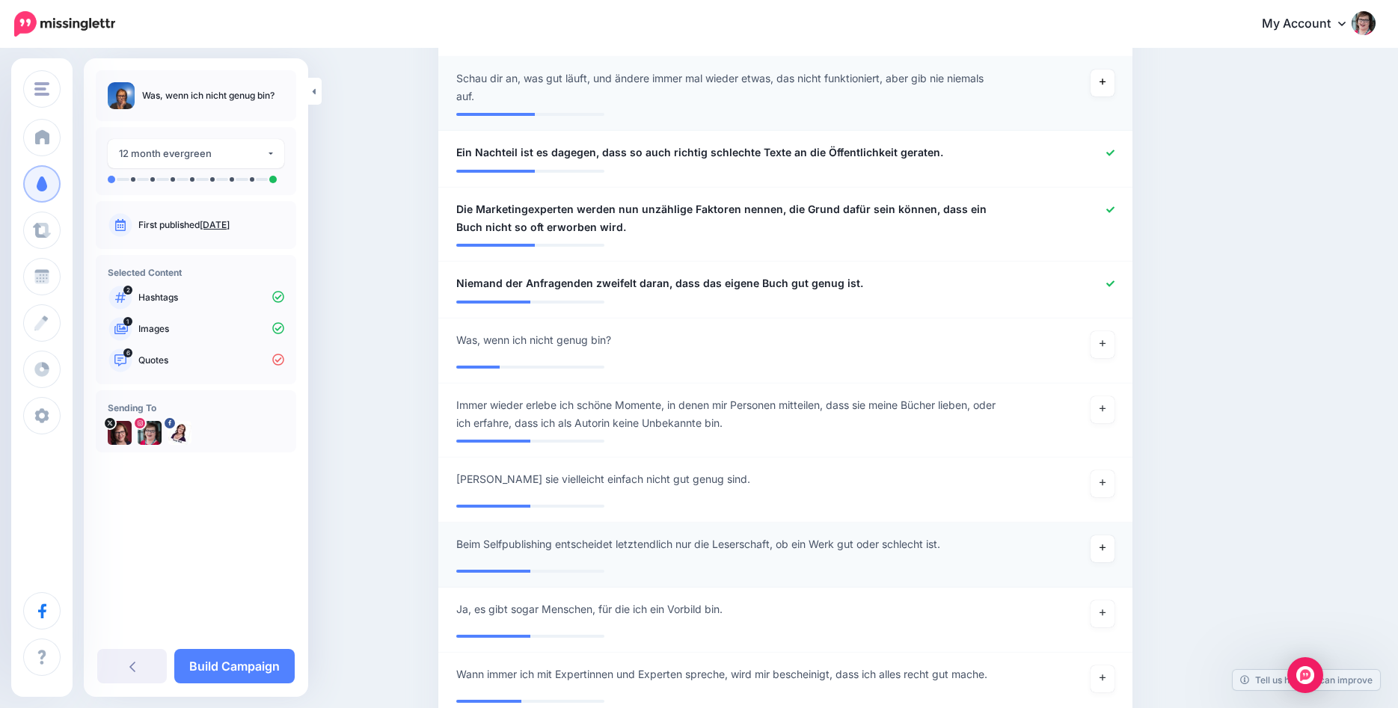
drag, startPoint x: 1107, startPoint y: 569, endPoint x: 1078, endPoint y: 542, distance: 39.7
click at [1105, 562] on link at bounding box center [1102, 548] width 24 height 27
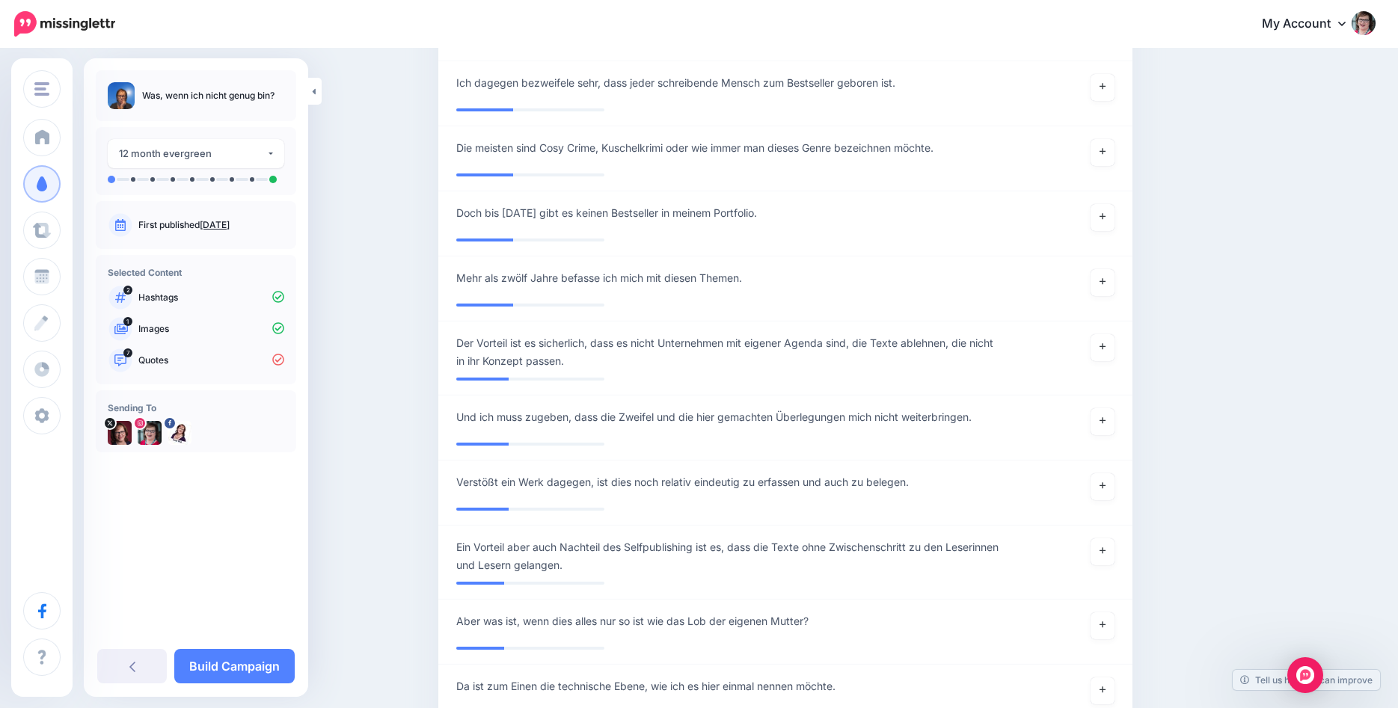
scroll to position [2212, 0]
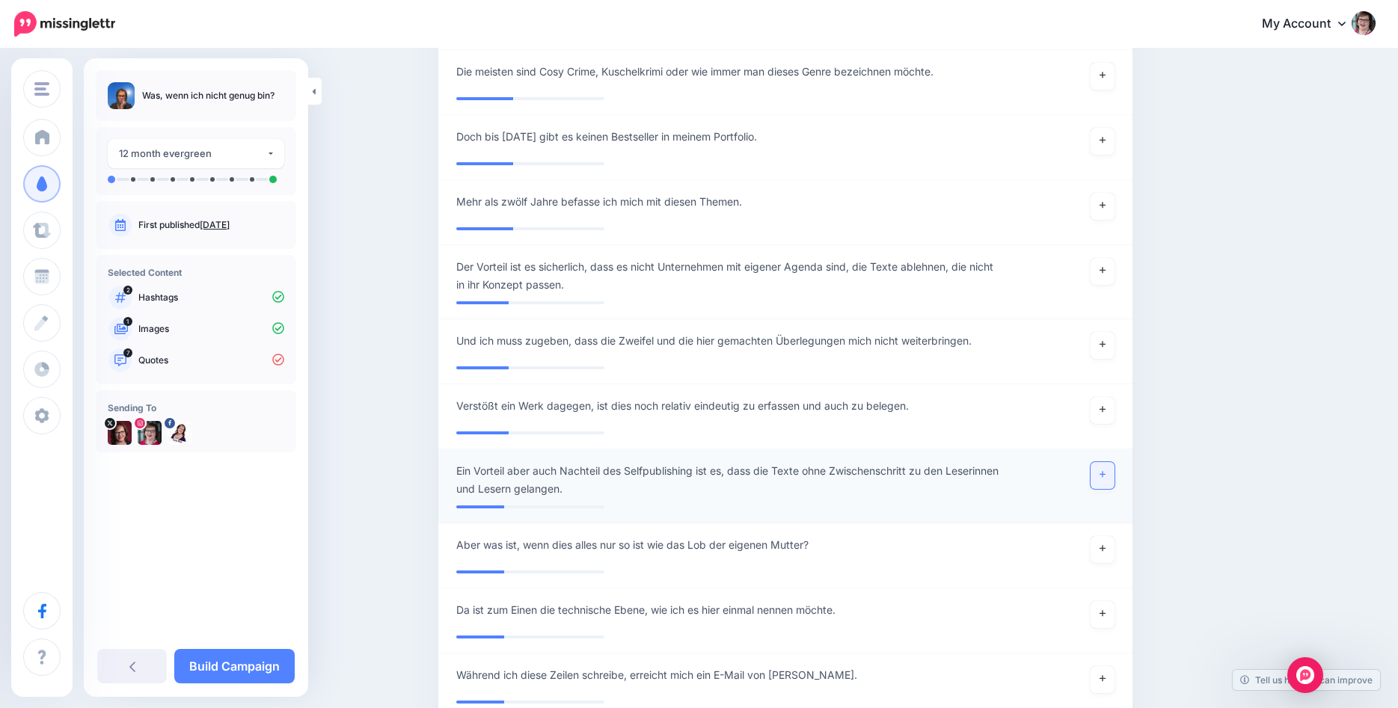
click at [1111, 489] on link at bounding box center [1102, 475] width 24 height 27
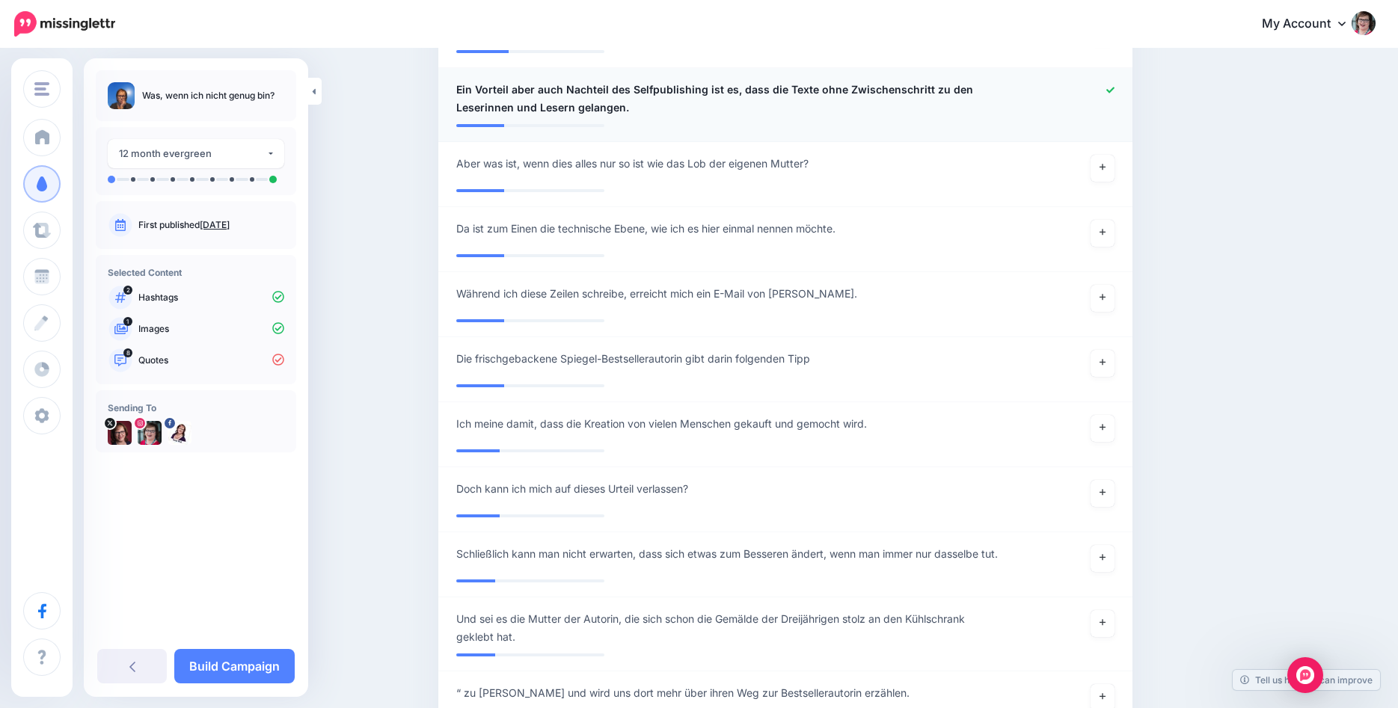
scroll to position [2670, 0]
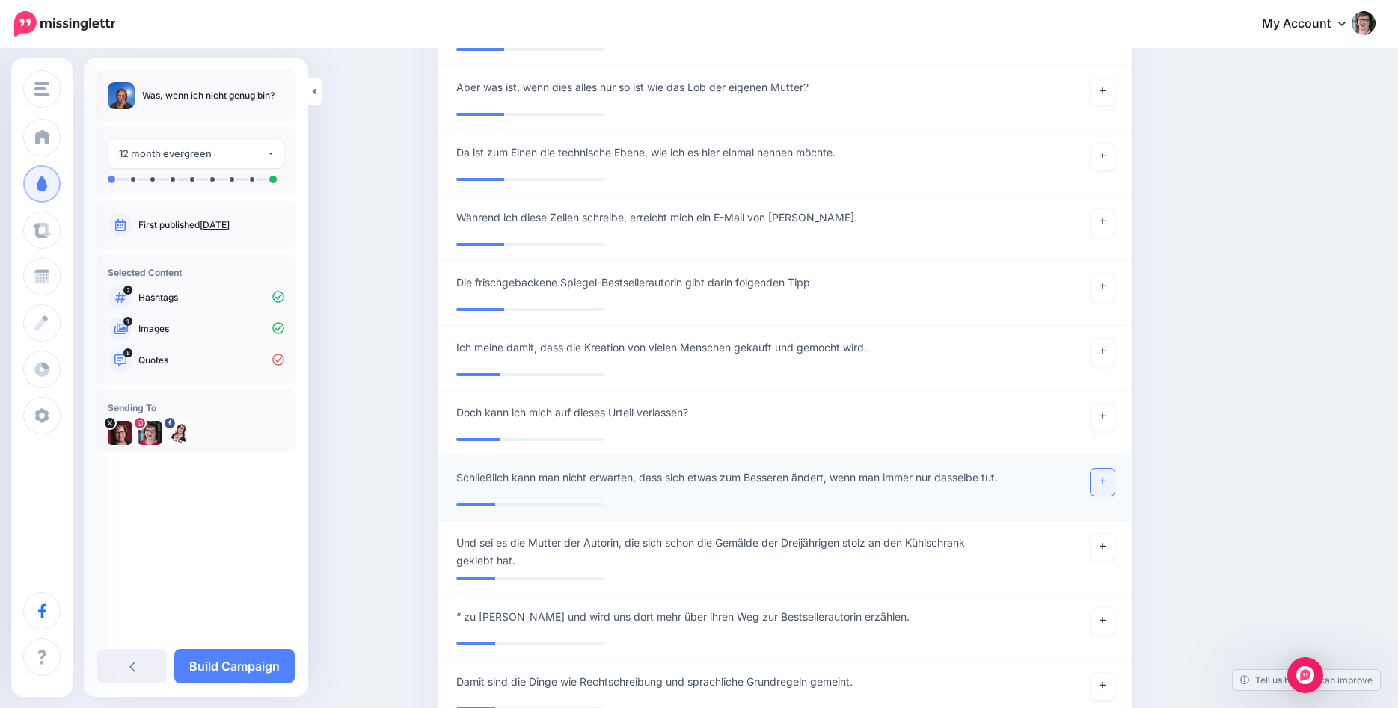
click at [1100, 485] on icon at bounding box center [1102, 481] width 6 height 8
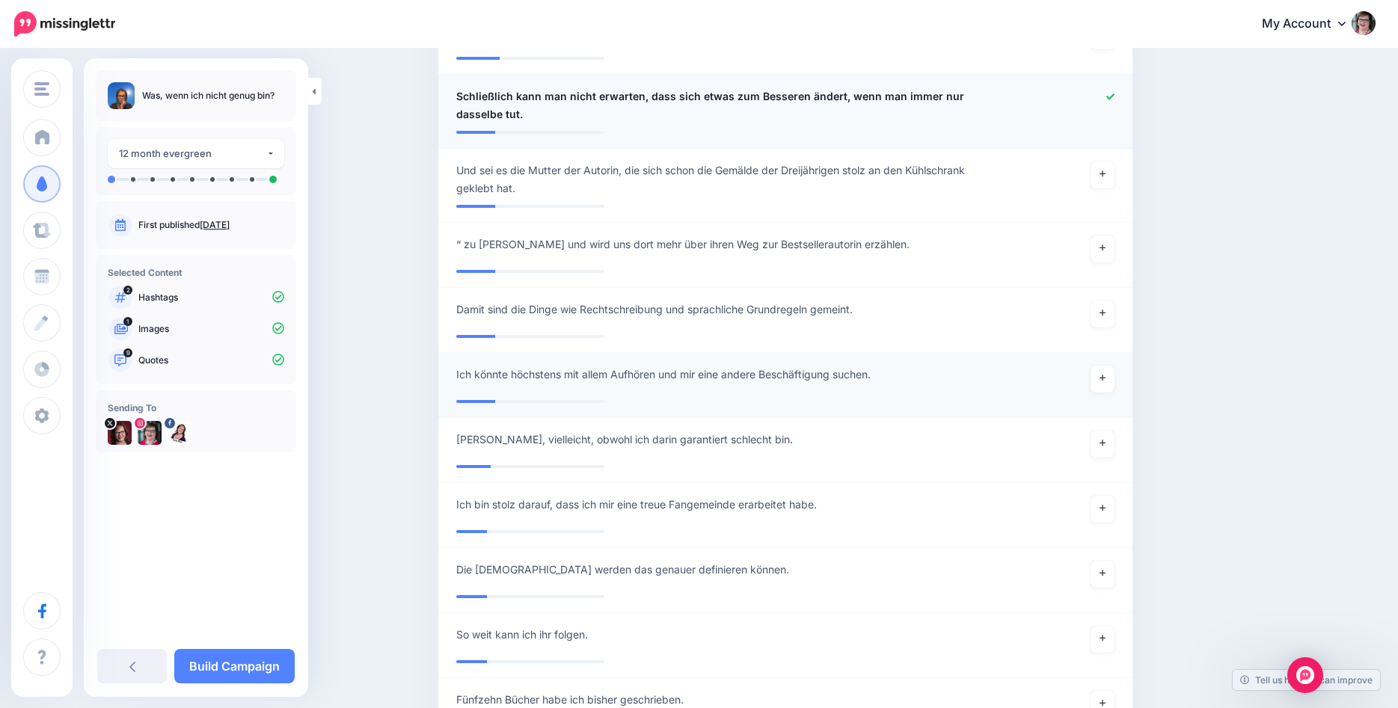
scroll to position [3128, 0]
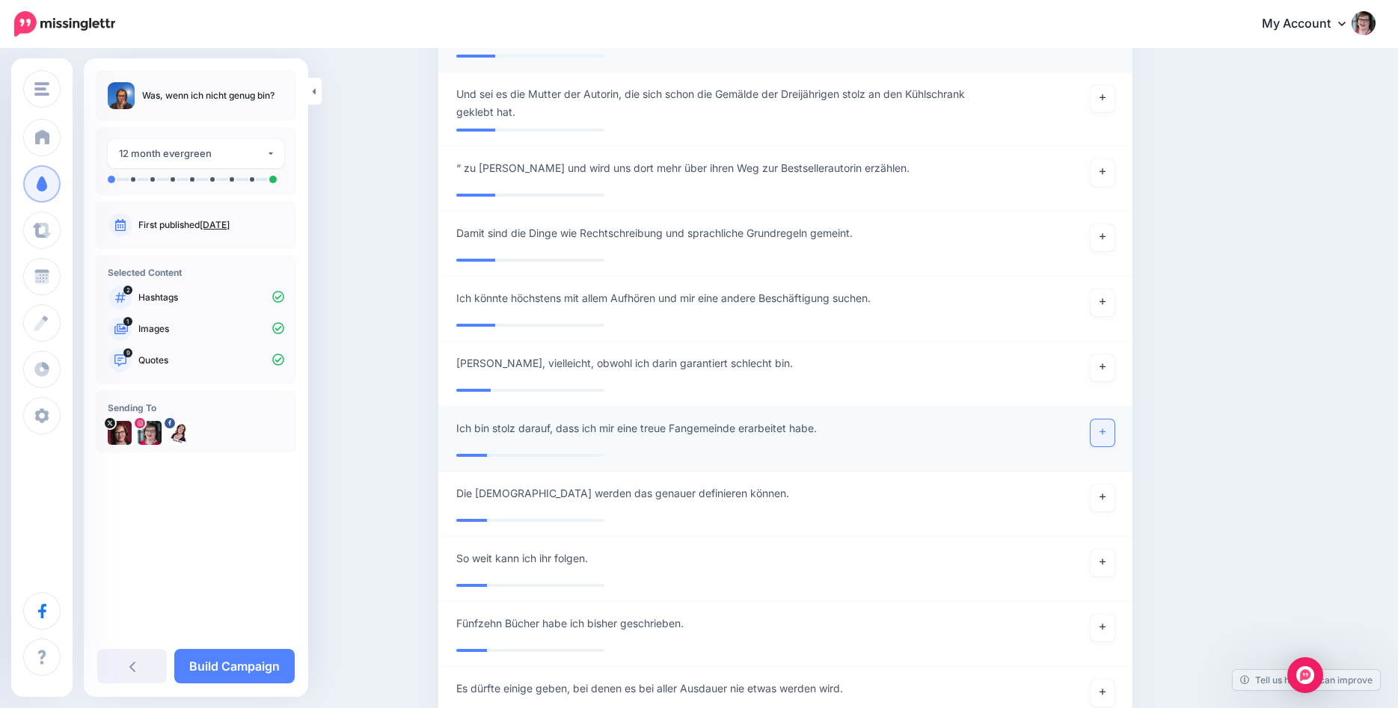
click at [1107, 446] on link at bounding box center [1102, 433] width 24 height 27
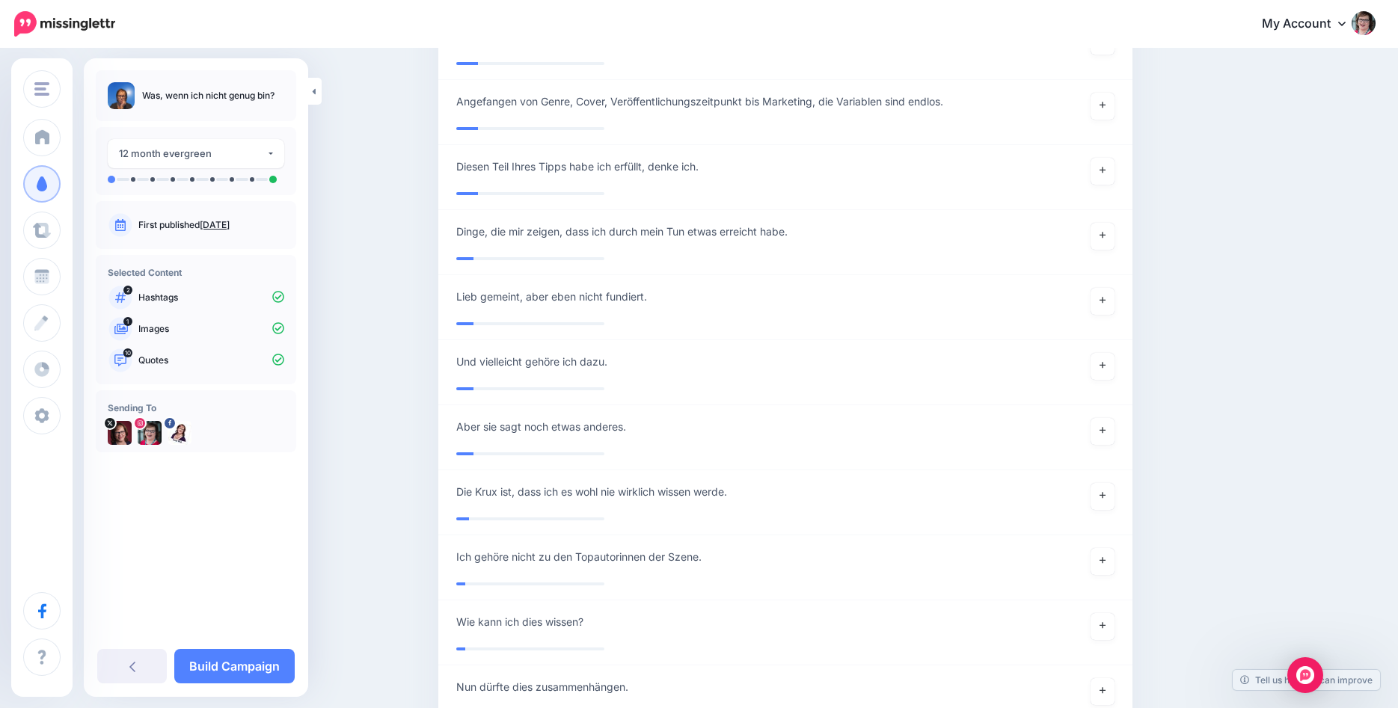
scroll to position [4043, 0]
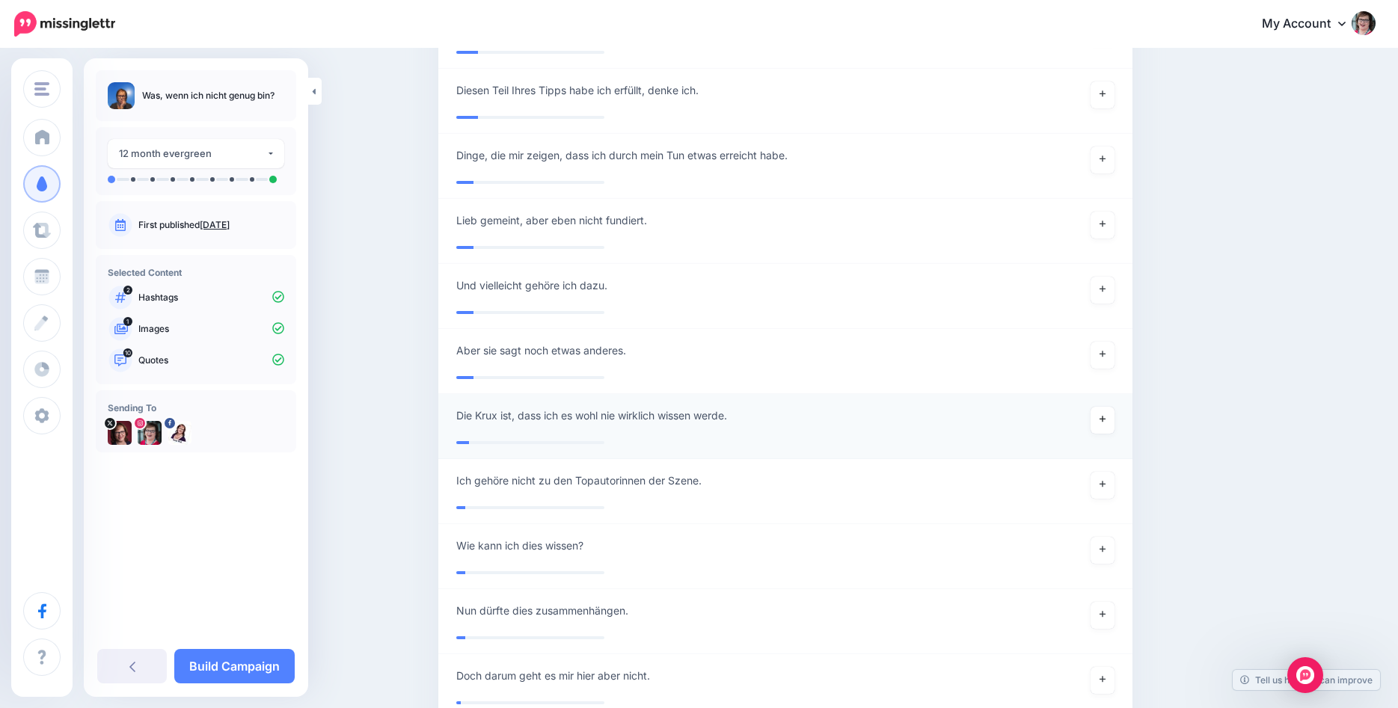
drag, startPoint x: 1101, startPoint y: 441, endPoint x: 1055, endPoint y: 441, distance: 45.6
click at [1100, 423] on icon at bounding box center [1102, 419] width 6 height 8
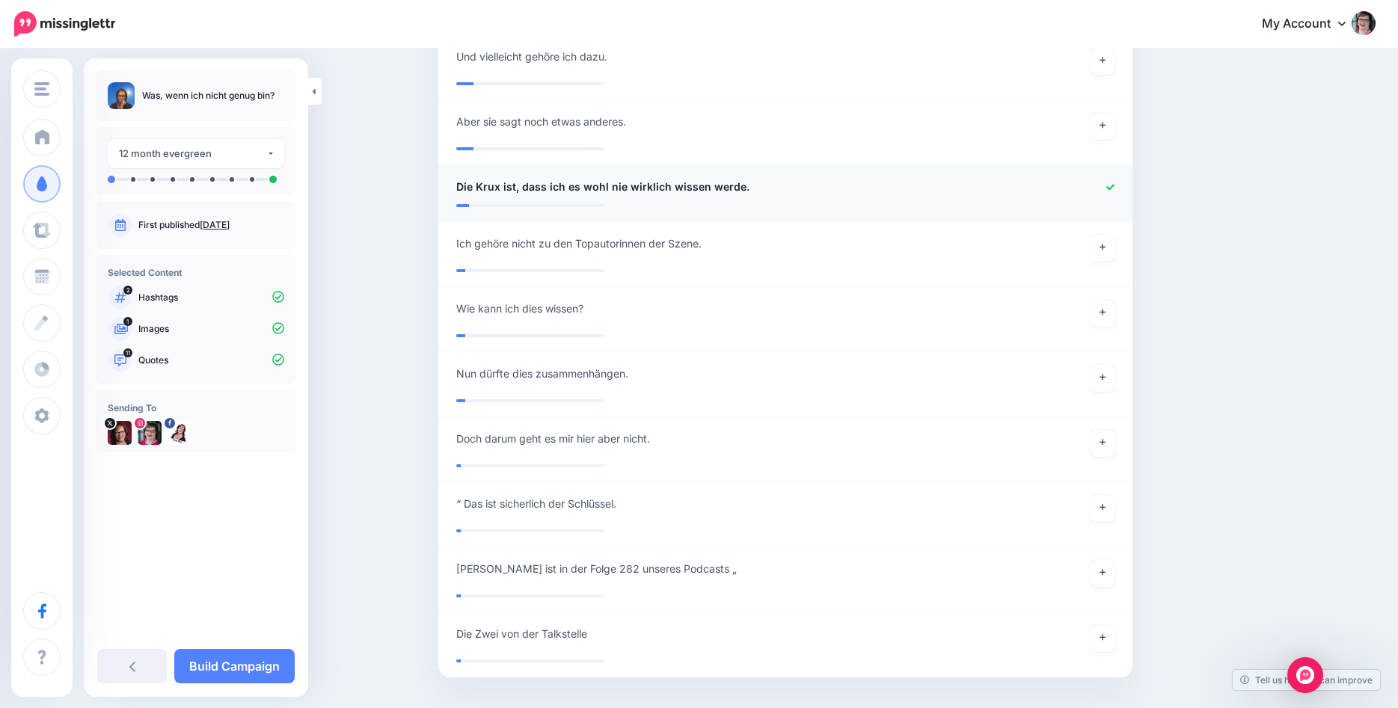
scroll to position [4348, 0]
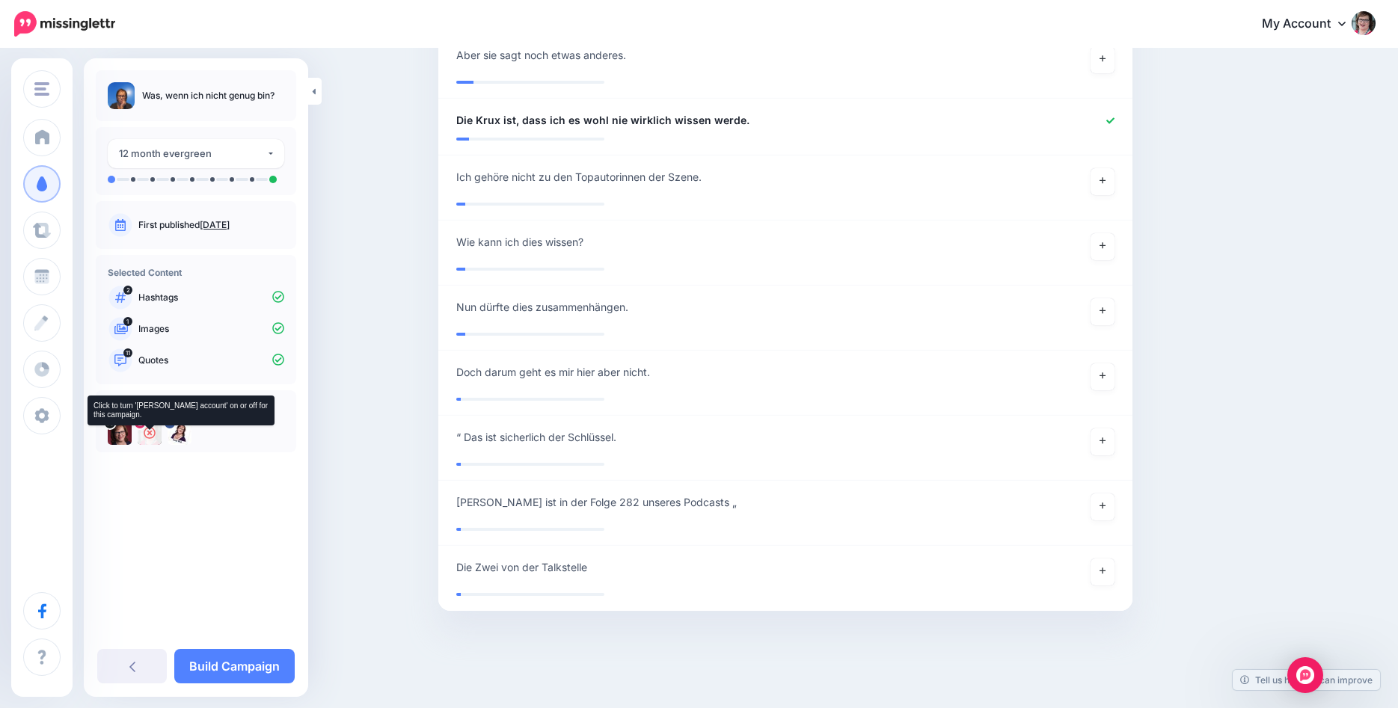
click at [149, 432] on icon at bounding box center [150, 433] width 12 height 12
click at [251, 662] on link "Build Campaign" at bounding box center [234, 666] width 120 height 34
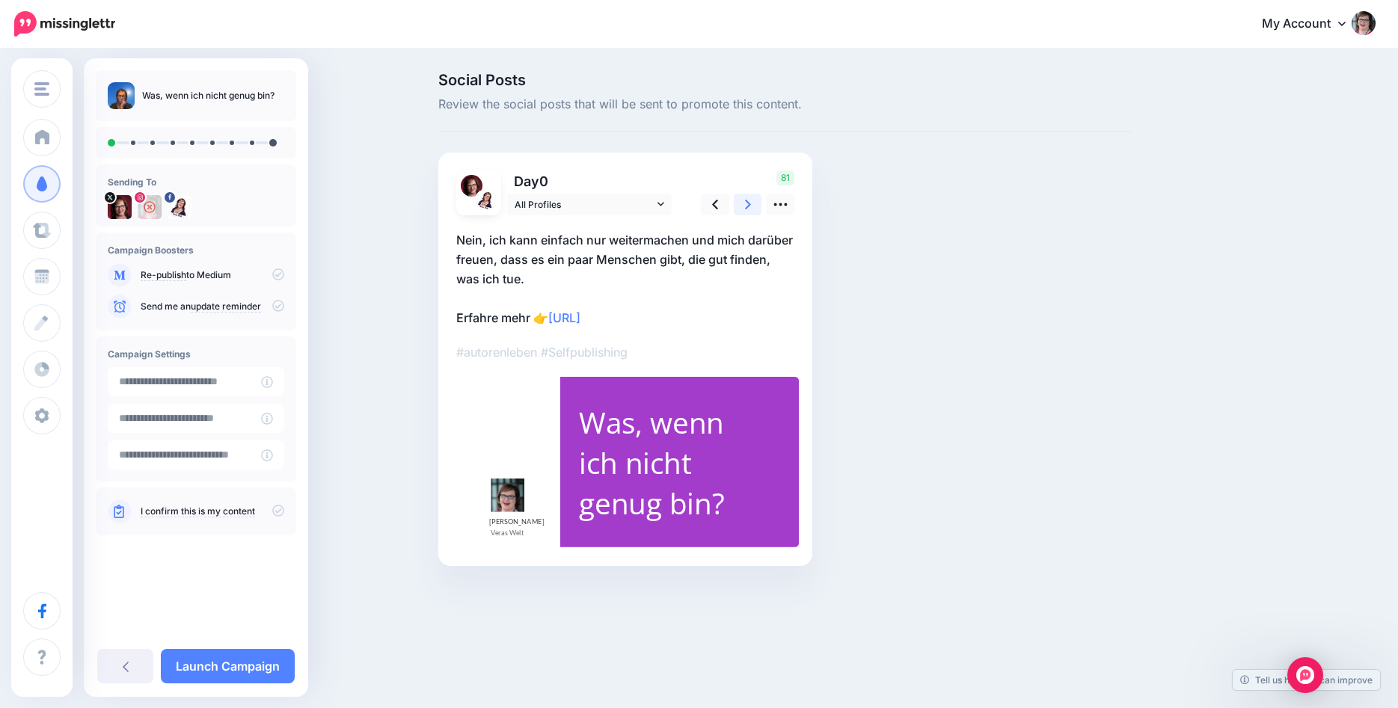
click at [750, 201] on icon at bounding box center [748, 205] width 6 height 16
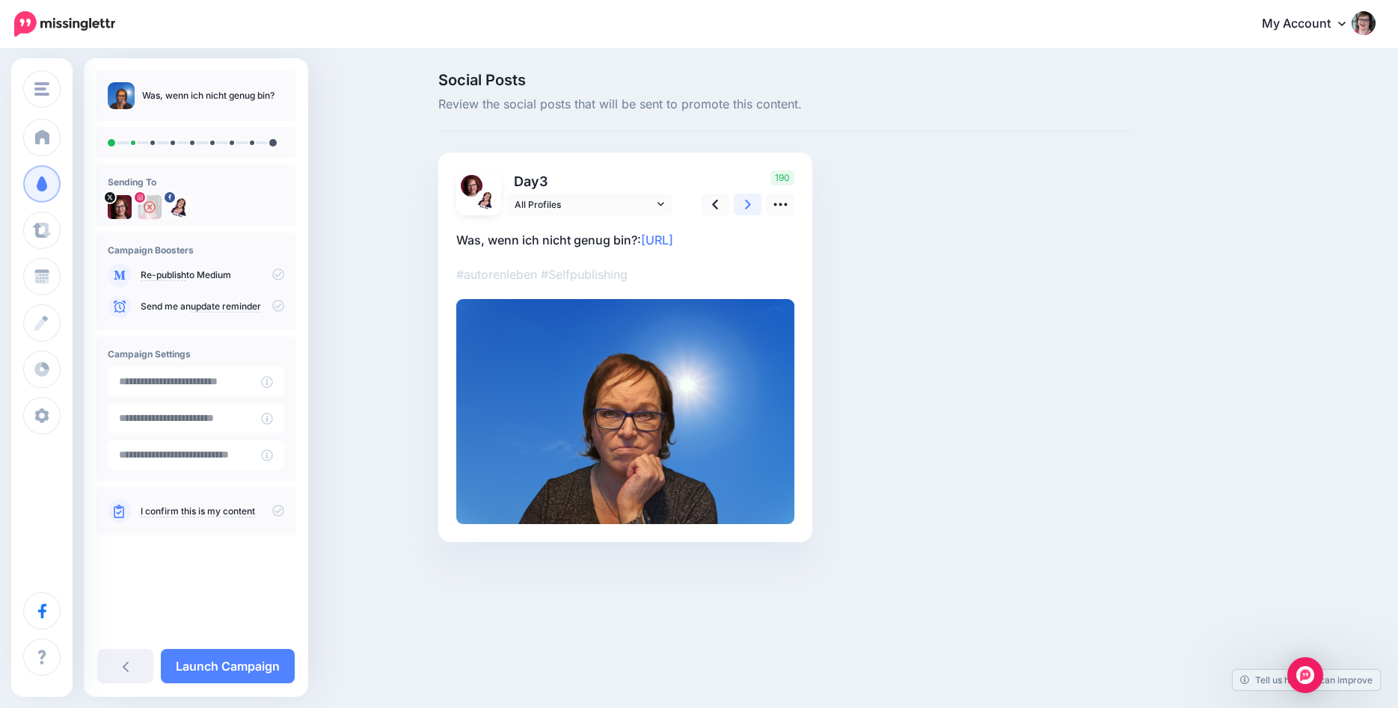
click at [750, 201] on icon at bounding box center [748, 205] width 6 height 16
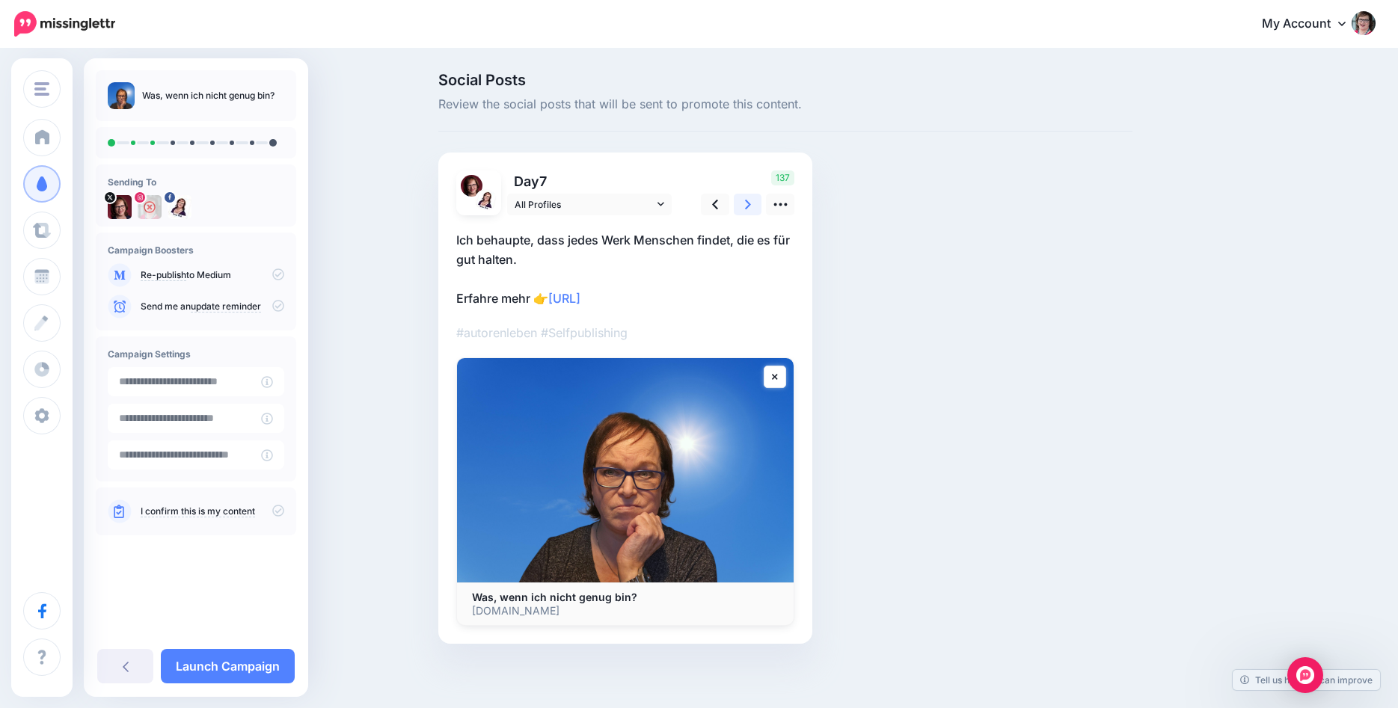
click at [750, 201] on icon at bounding box center [748, 205] width 6 height 16
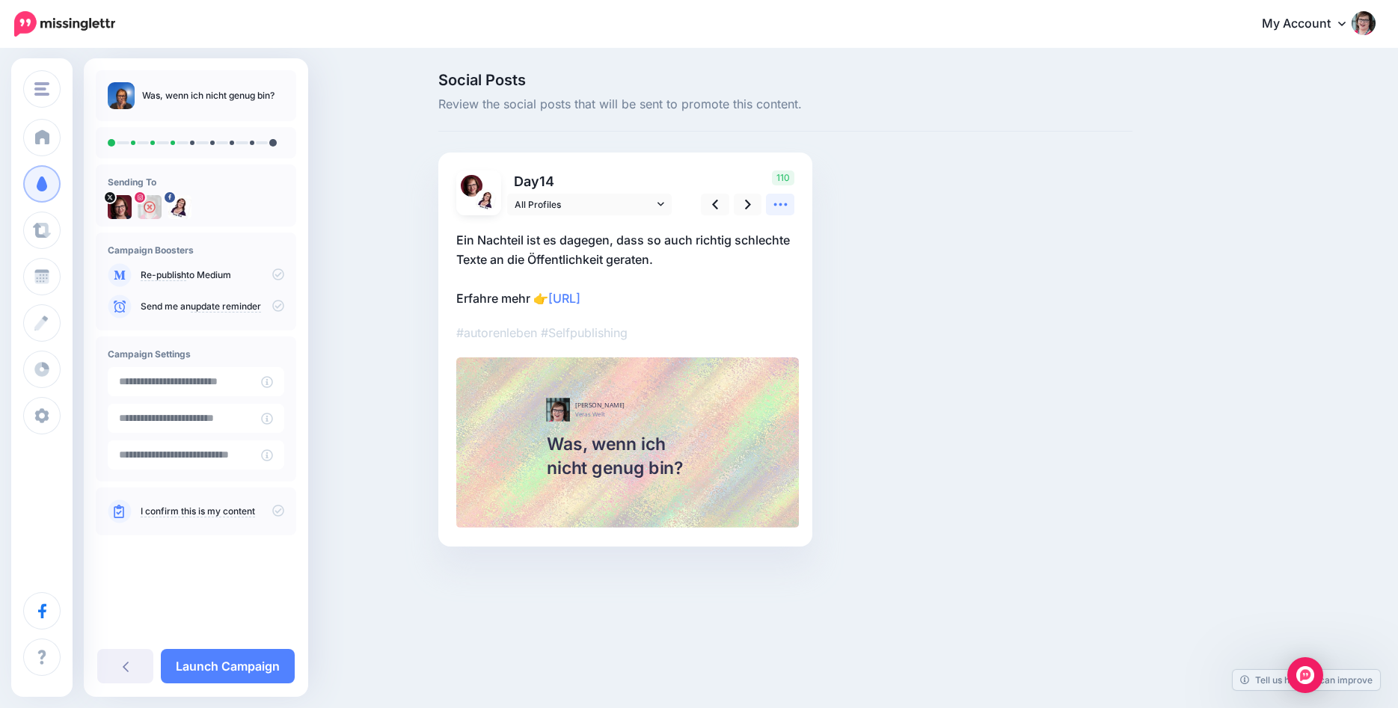
click at [776, 204] on icon at bounding box center [779, 204] width 13 height 3
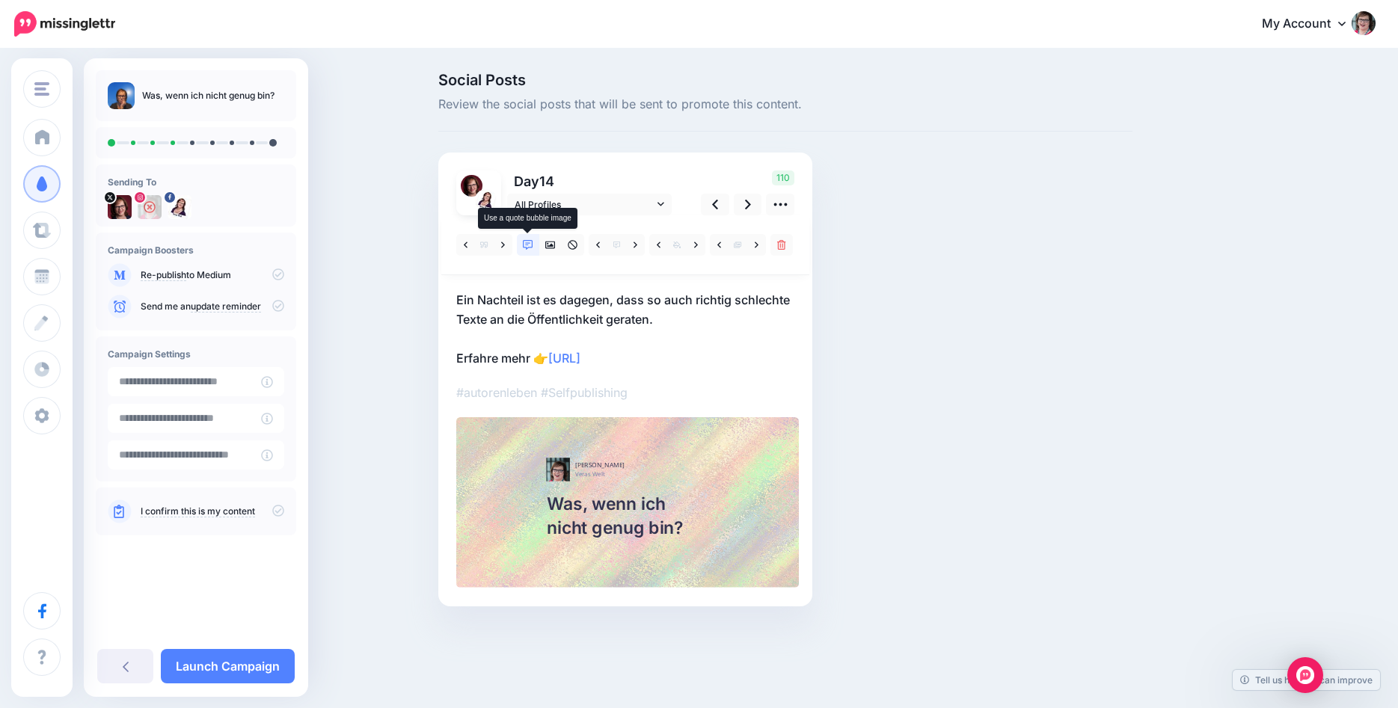
click at [530, 244] on icon at bounding box center [528, 245] width 10 height 10
click at [633, 246] on link at bounding box center [635, 245] width 19 height 22
click at [503, 248] on icon at bounding box center [503, 245] width 4 height 10
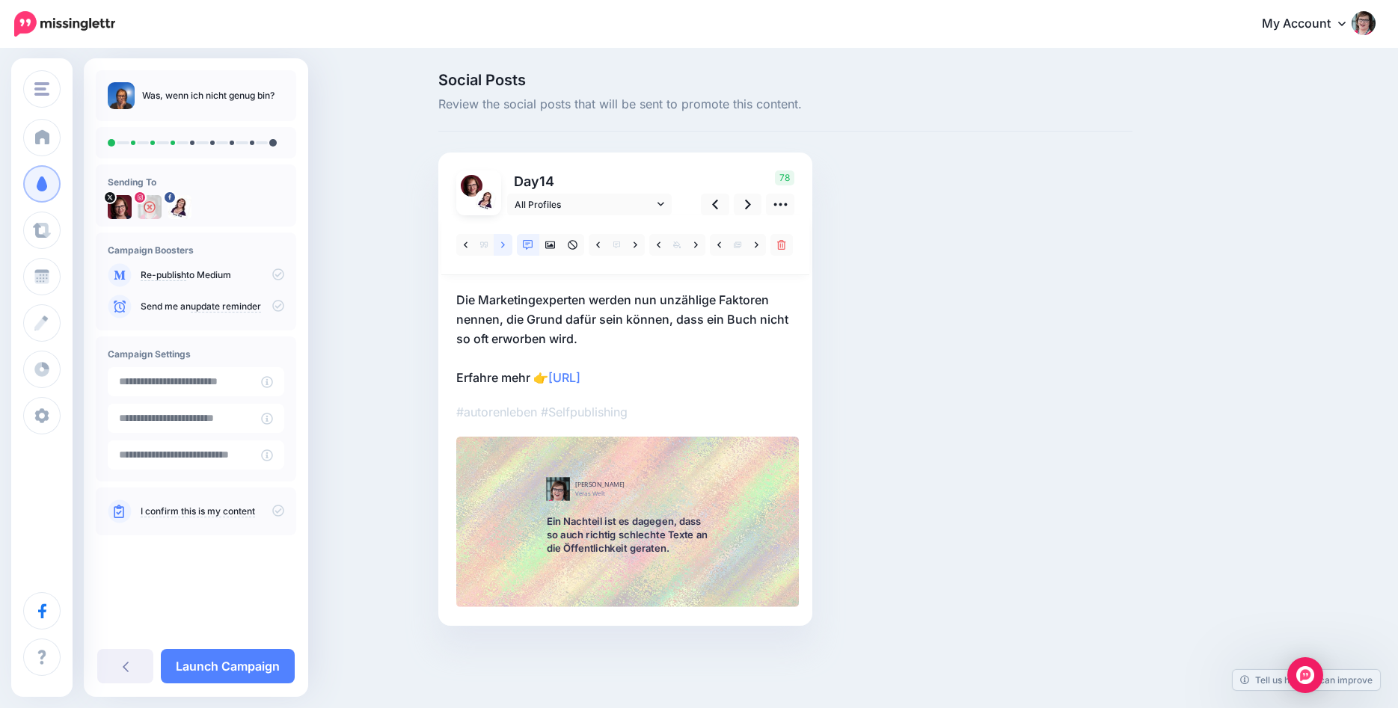
click at [503, 248] on icon at bounding box center [503, 245] width 4 height 10
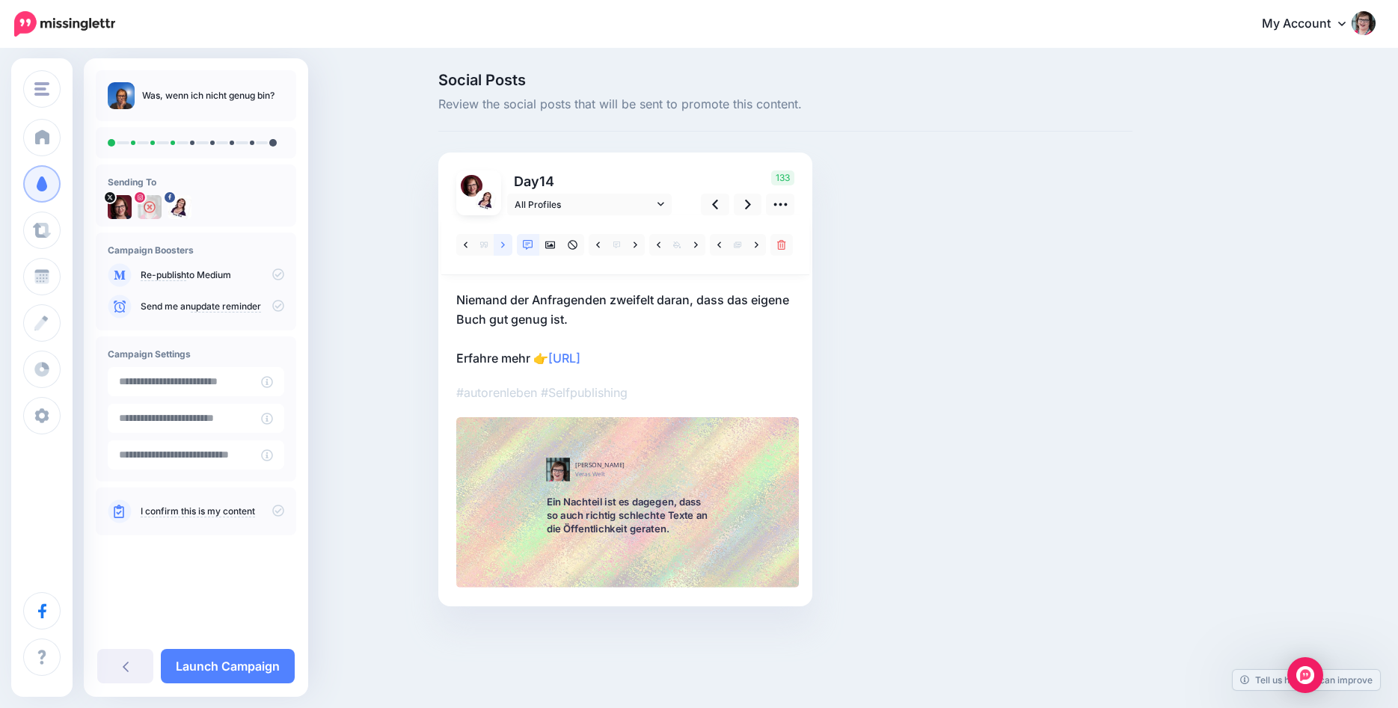
click at [503, 248] on icon at bounding box center [503, 245] width 4 height 10
click at [745, 206] on icon at bounding box center [748, 205] width 6 height 16
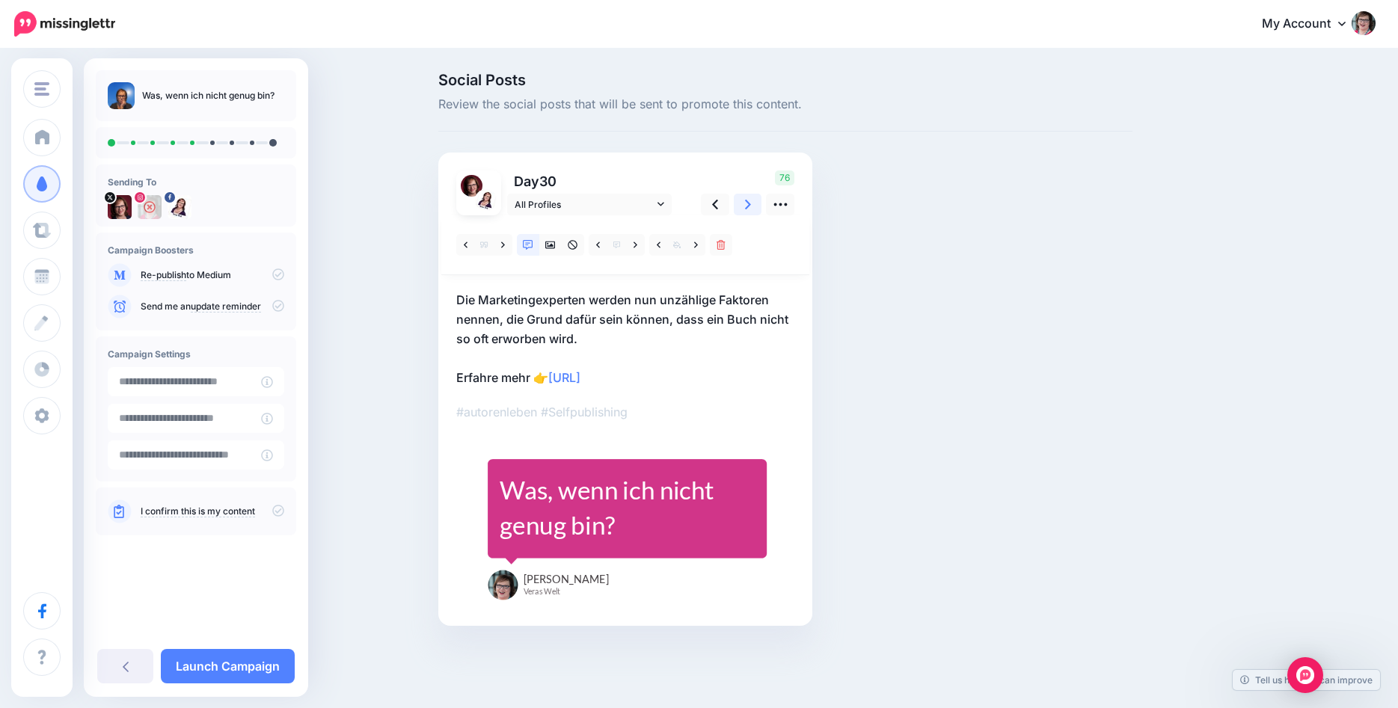
click at [745, 208] on icon at bounding box center [748, 205] width 6 height 16
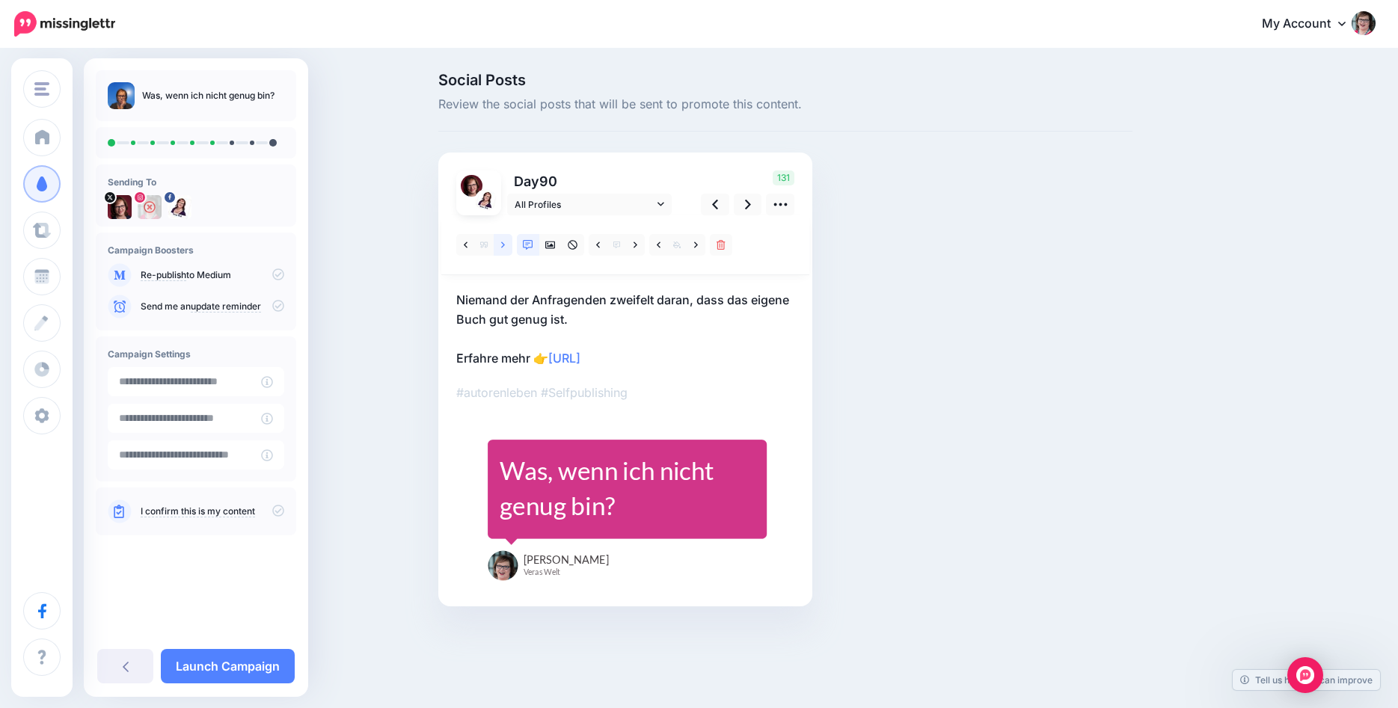
click at [500, 245] on link at bounding box center [503, 245] width 19 height 22
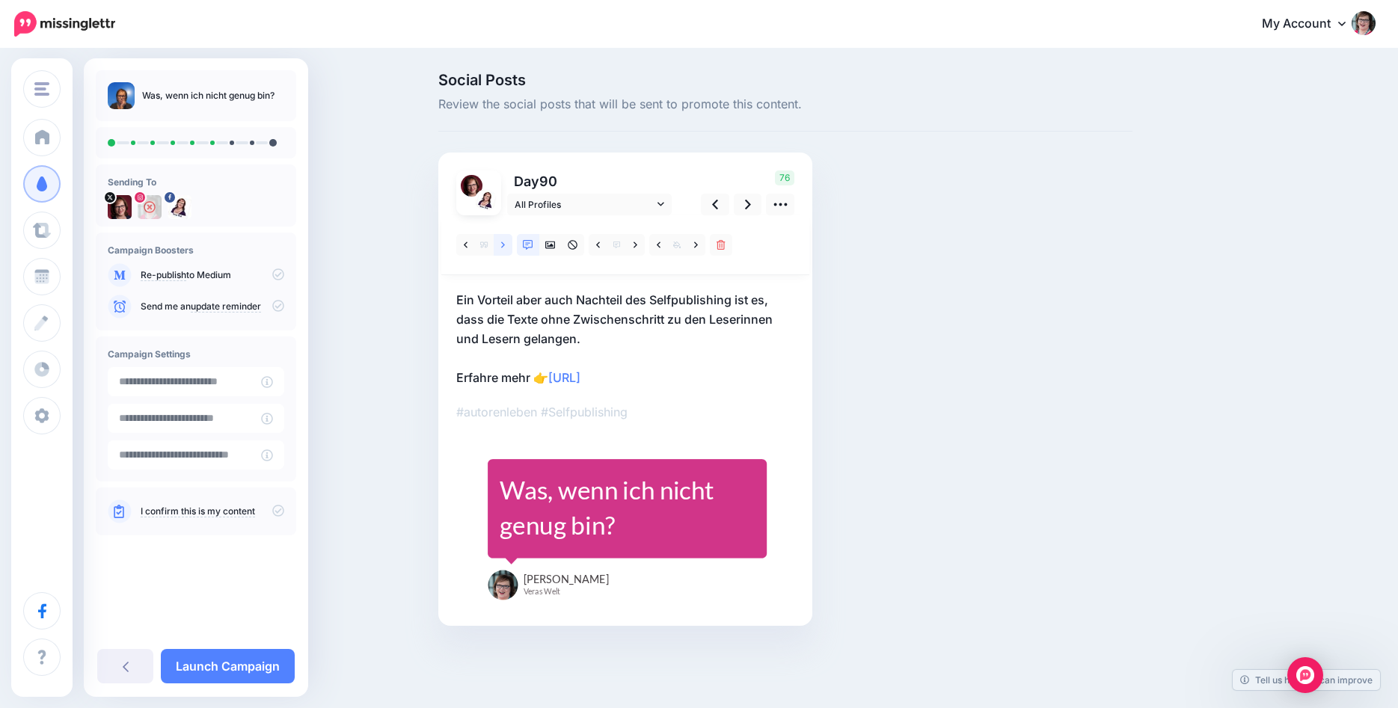
click at [500, 245] on link at bounding box center [503, 245] width 19 height 22
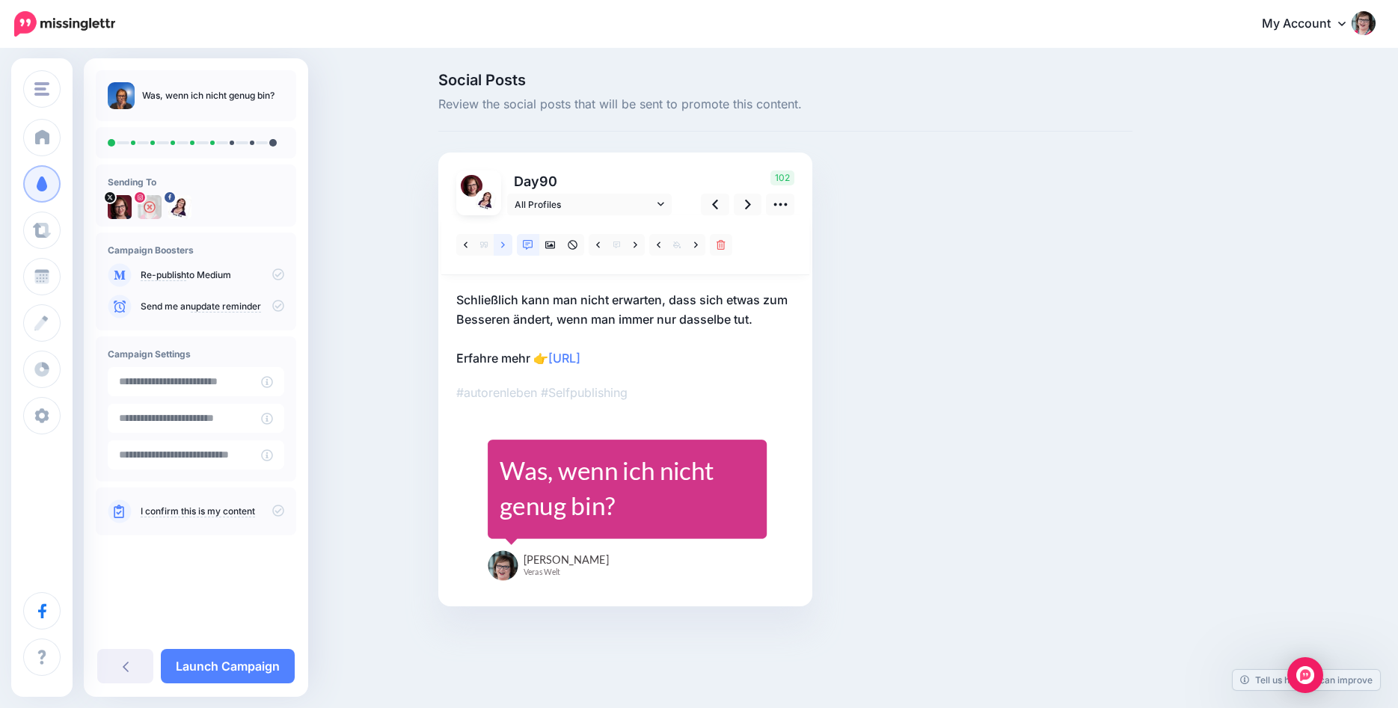
click at [500, 245] on link at bounding box center [503, 245] width 19 height 22
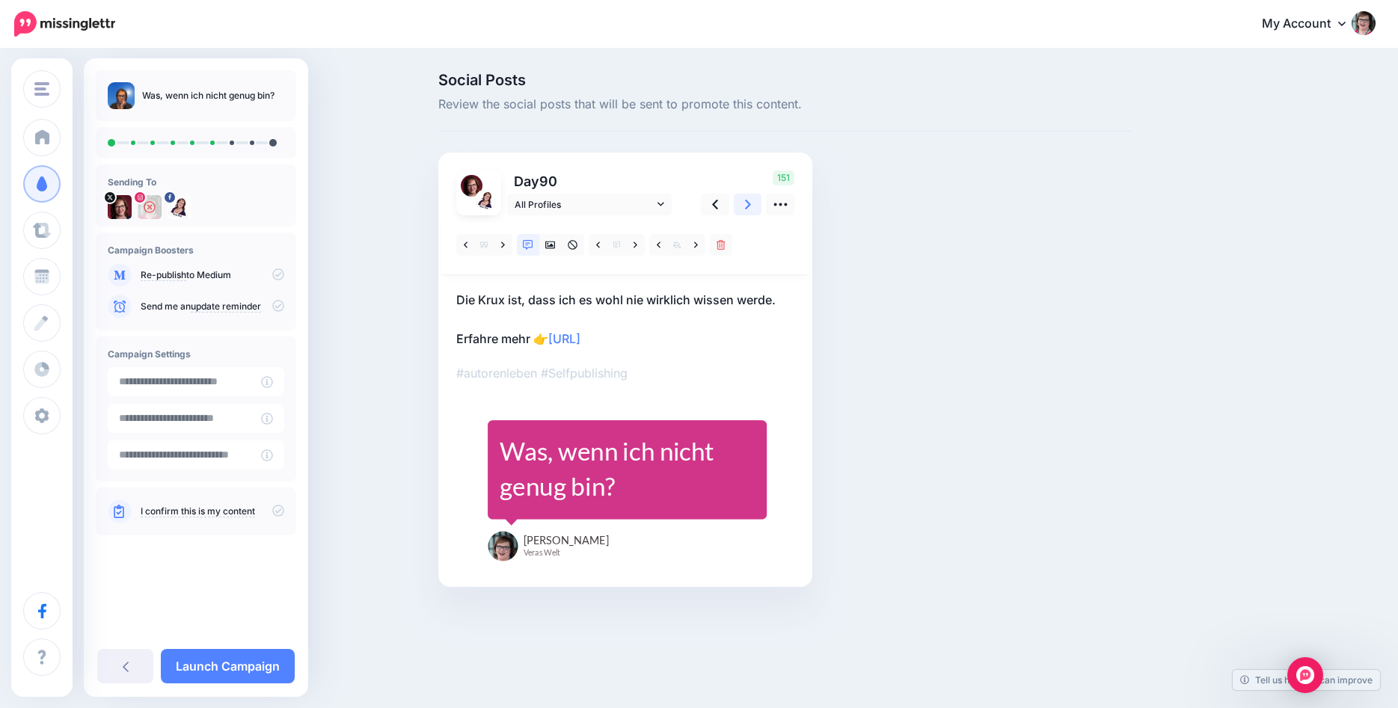
click at [746, 201] on icon at bounding box center [748, 205] width 6 height 10
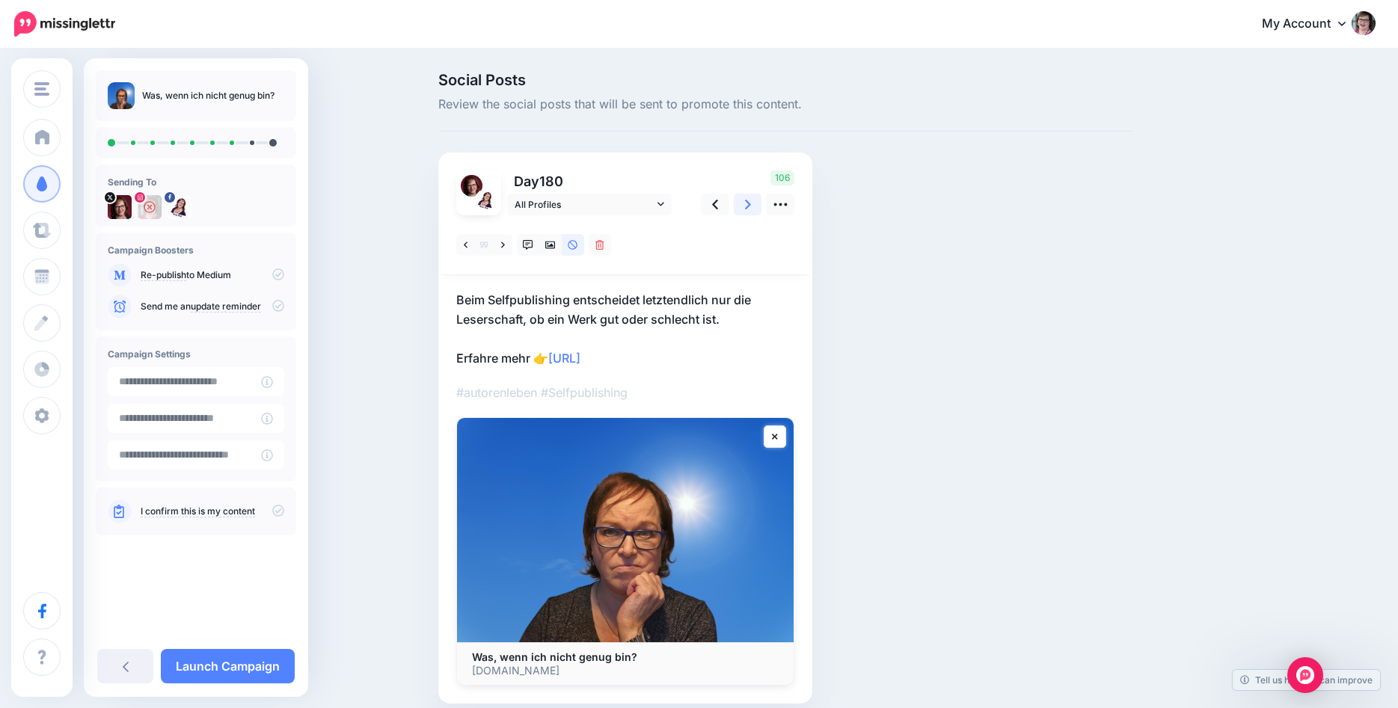
click at [746, 201] on icon at bounding box center [748, 205] width 6 height 10
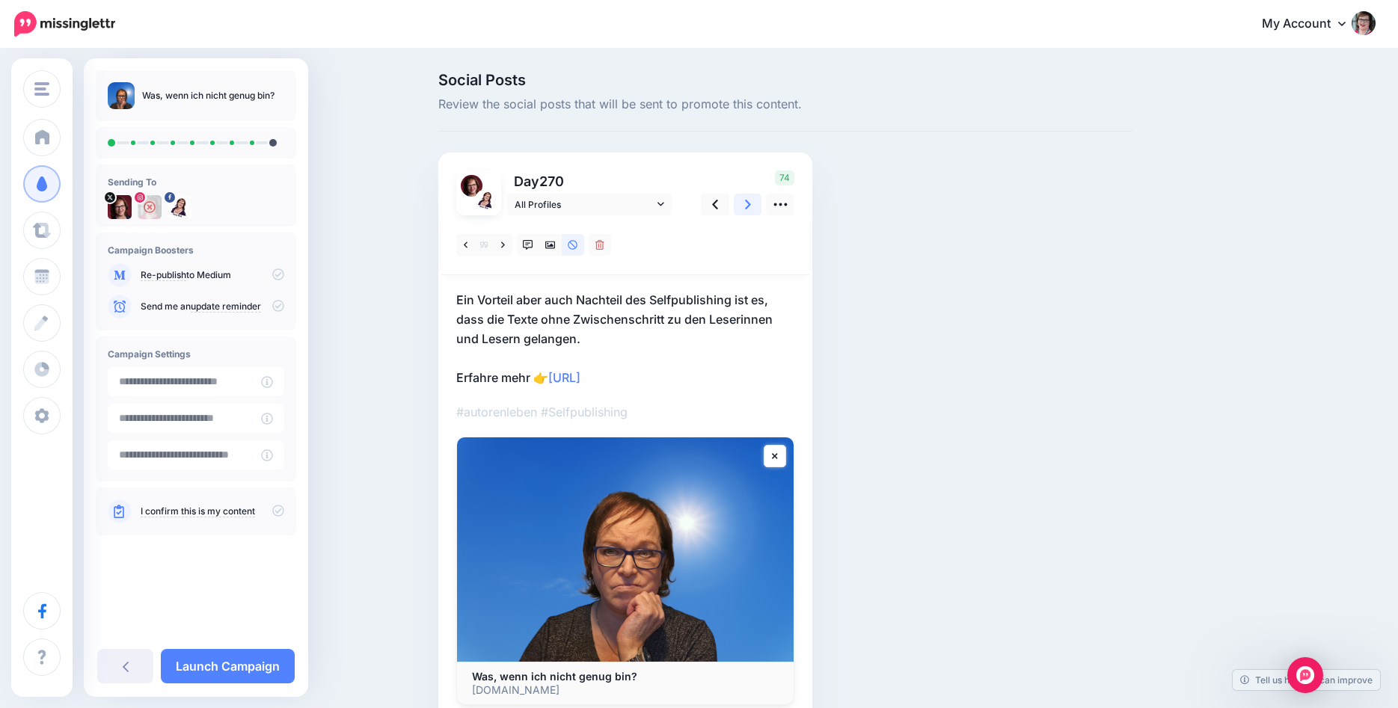
click at [746, 201] on icon at bounding box center [748, 205] width 6 height 10
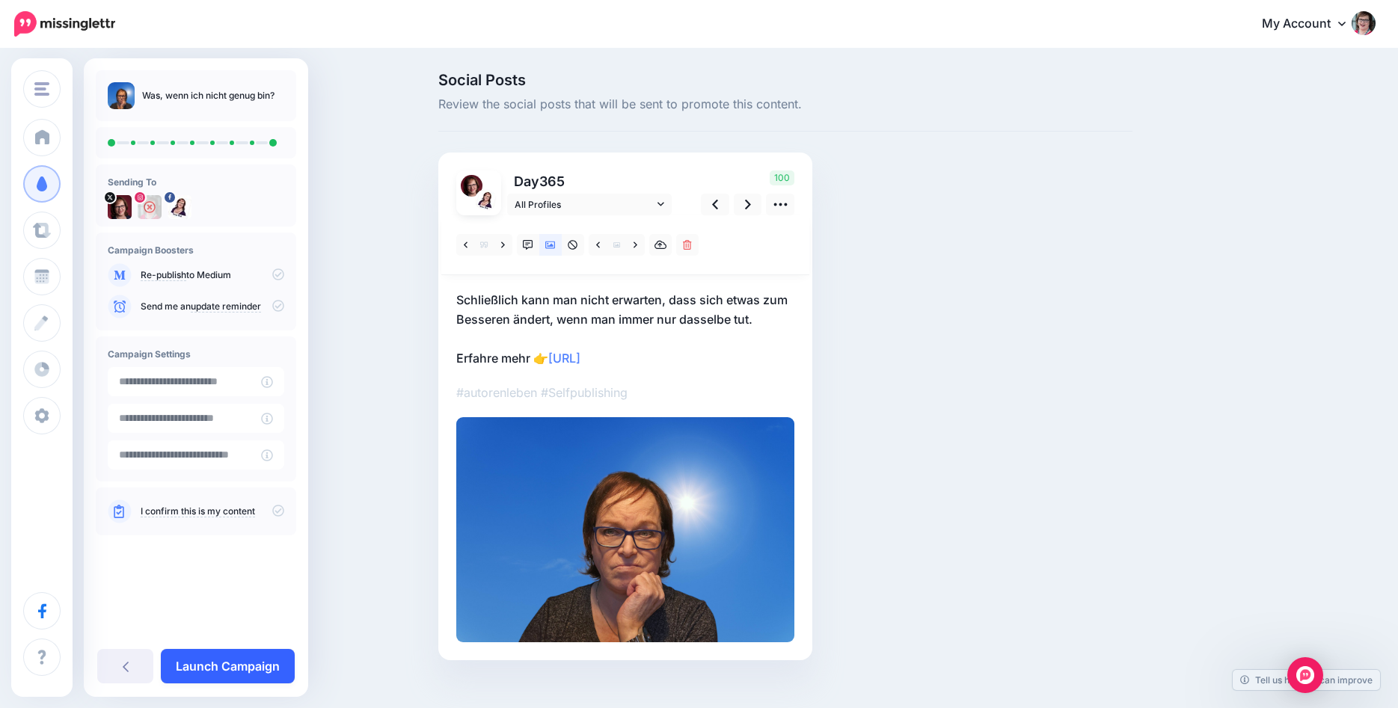
click at [220, 655] on link "Launch Campaign" at bounding box center [228, 666] width 134 height 34
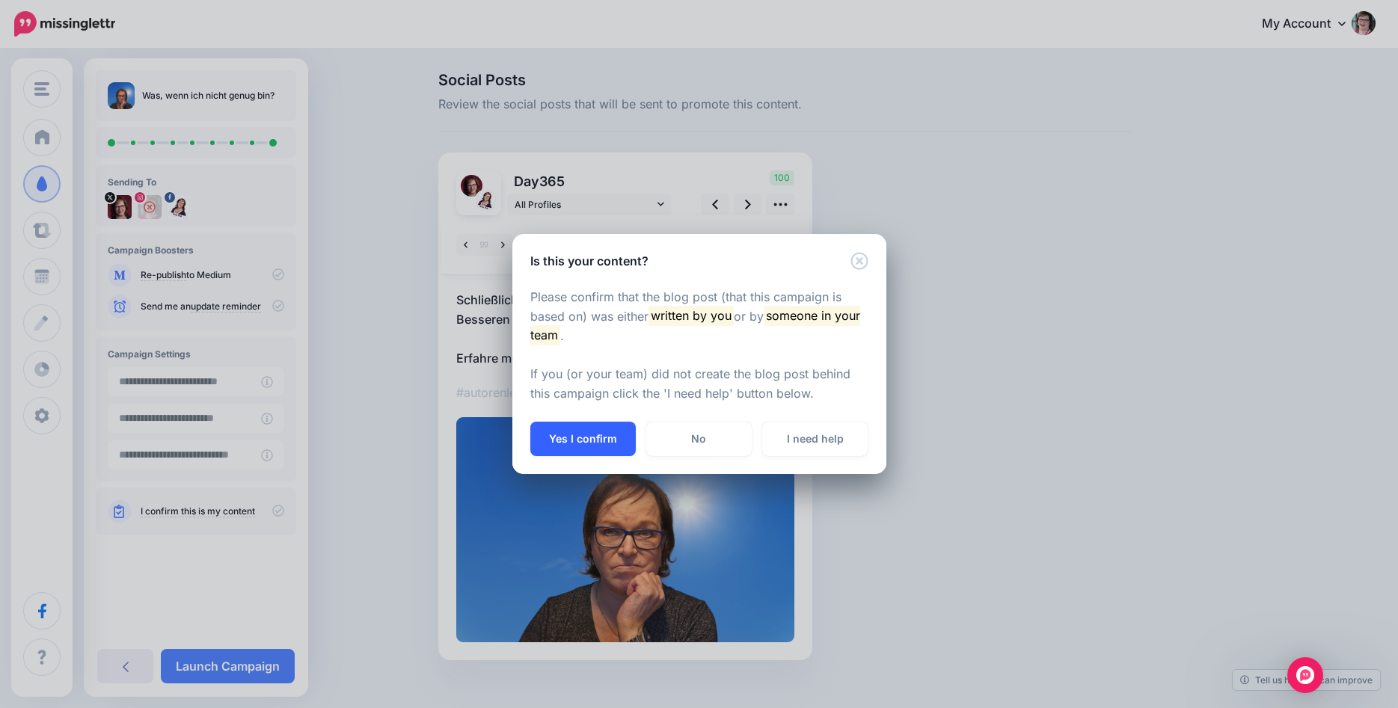
click at [605, 435] on button "Yes I confirm" at bounding box center [582, 439] width 105 height 34
